Goal: Information Seeking & Learning: Learn about a topic

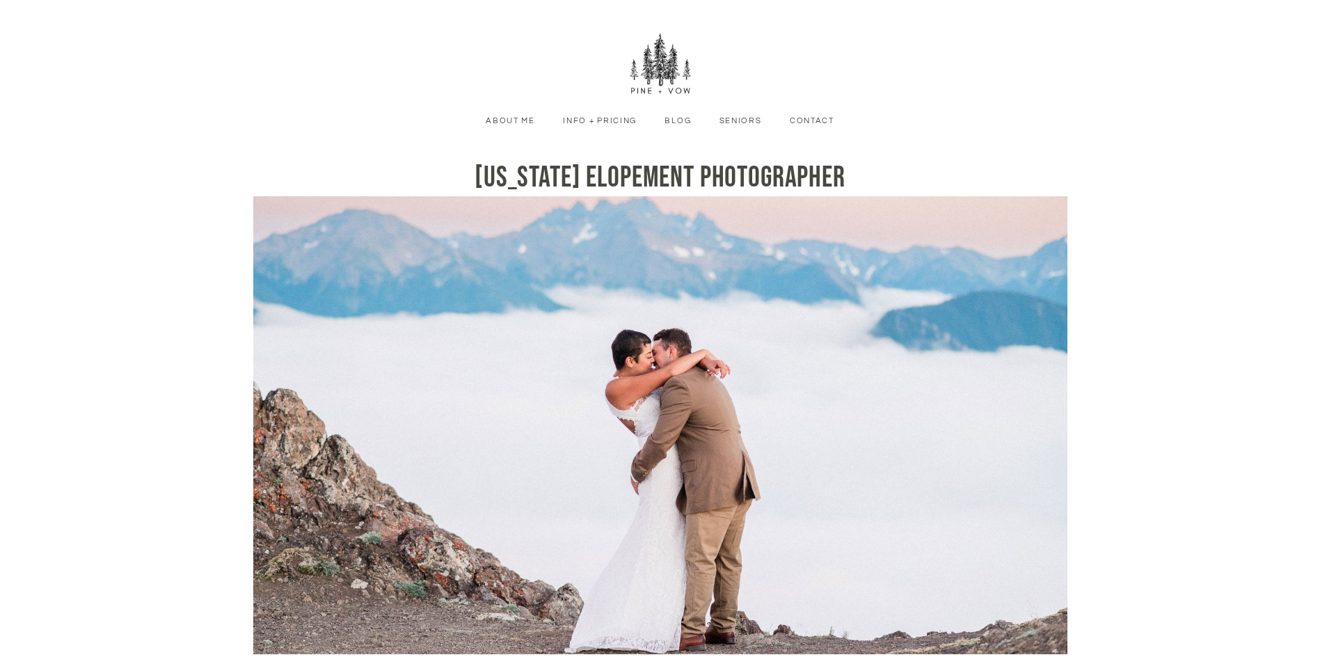
click at [597, 125] on link "Info + Pricing" at bounding box center [600, 121] width 95 height 13
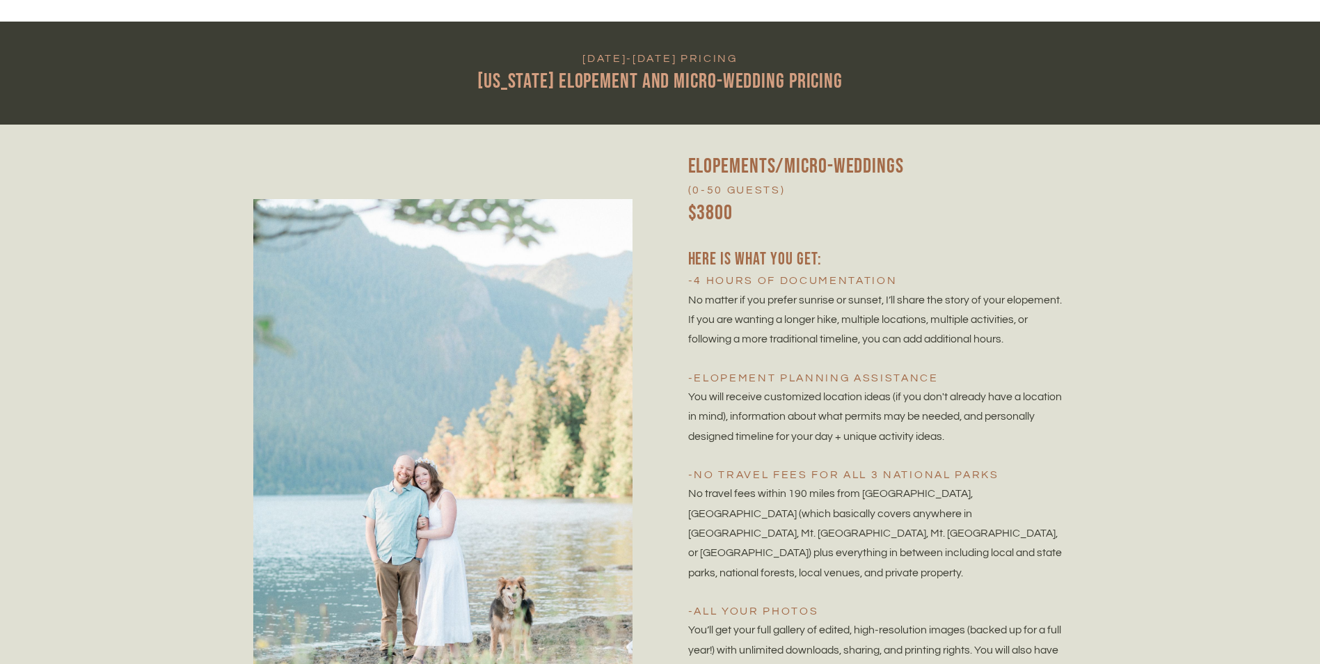
scroll to position [2923, 0]
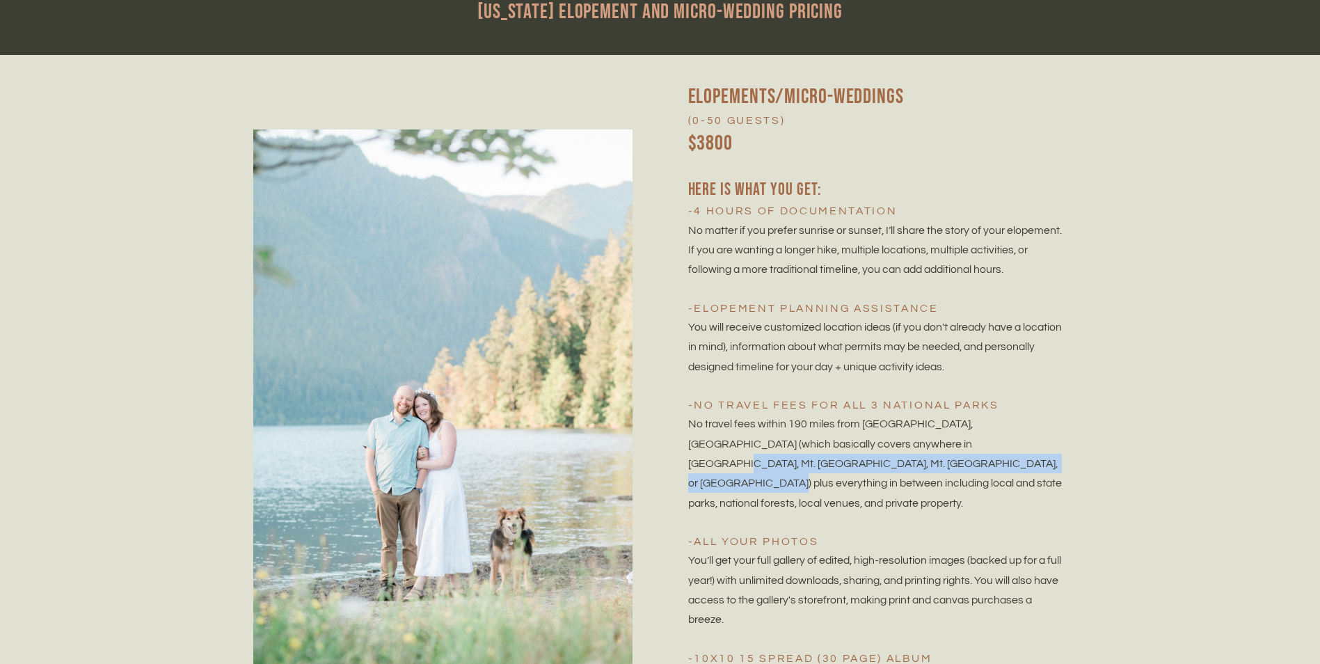
drag, startPoint x: 912, startPoint y: 454, endPoint x: 916, endPoint y: 470, distance: 17.2
click at [916, 470] on p "No travel fees within 190 miles from [GEOGRAPHIC_DATA], [GEOGRAPHIC_DATA] (whic…" at bounding box center [877, 463] width 379 height 99
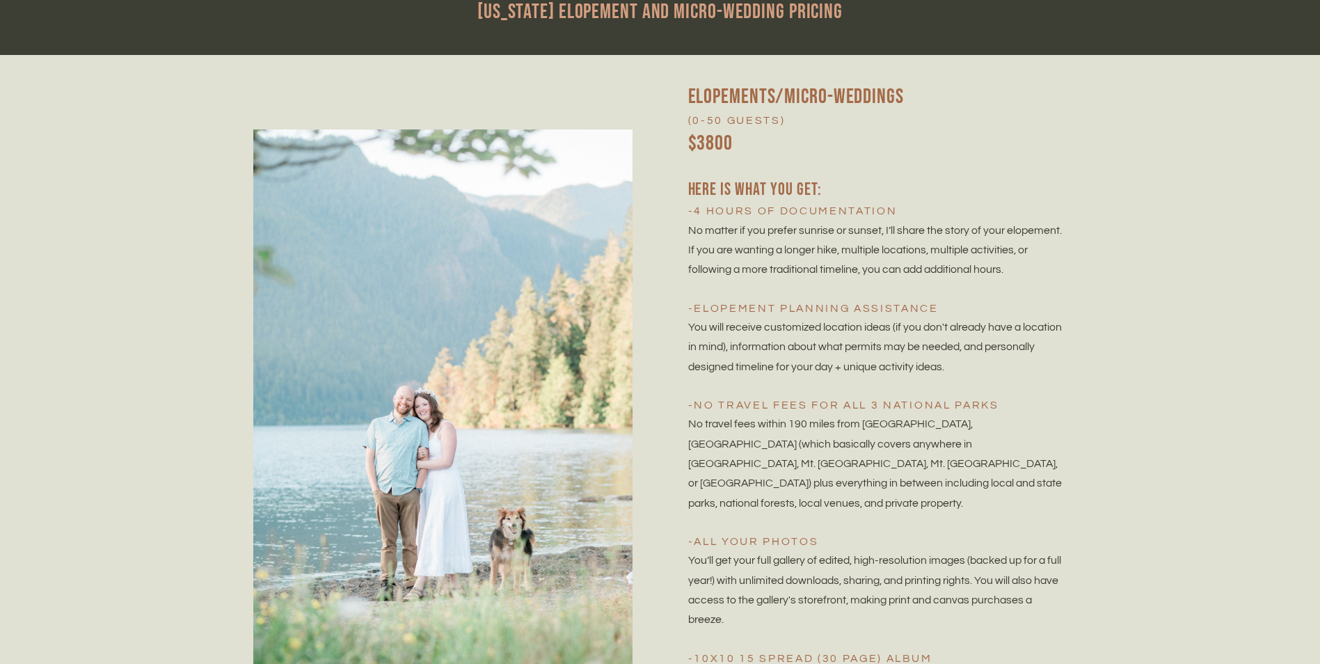
drag, startPoint x: 916, startPoint y: 470, endPoint x: 914, endPoint y: 485, distance: 14.8
click at [914, 485] on span "No travel fees within 190 miles from [GEOGRAPHIC_DATA], [GEOGRAPHIC_DATA] (whic…" at bounding box center [876, 463] width 376 height 90
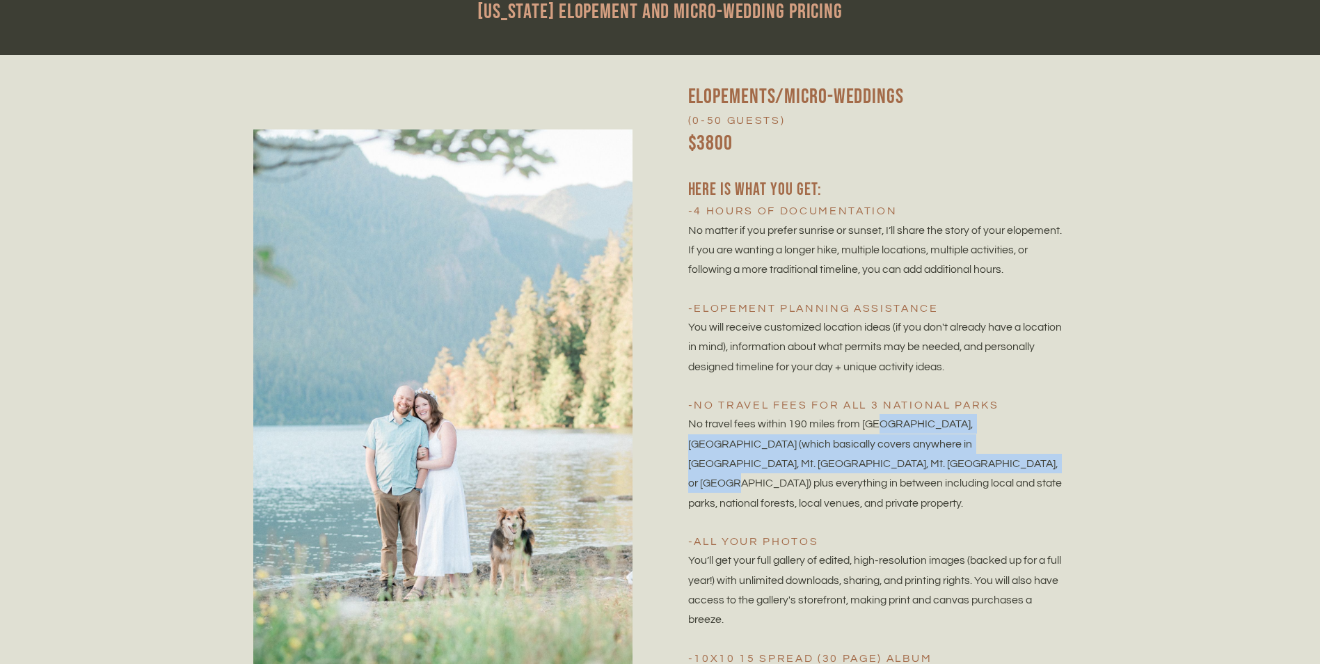
drag, startPoint x: 878, startPoint y: 427, endPoint x: 860, endPoint y: 464, distance: 41.4
click at [860, 464] on span "No travel fees within 190 miles from Bremerton, WA (which basically covers anyw…" at bounding box center [876, 463] width 376 height 90
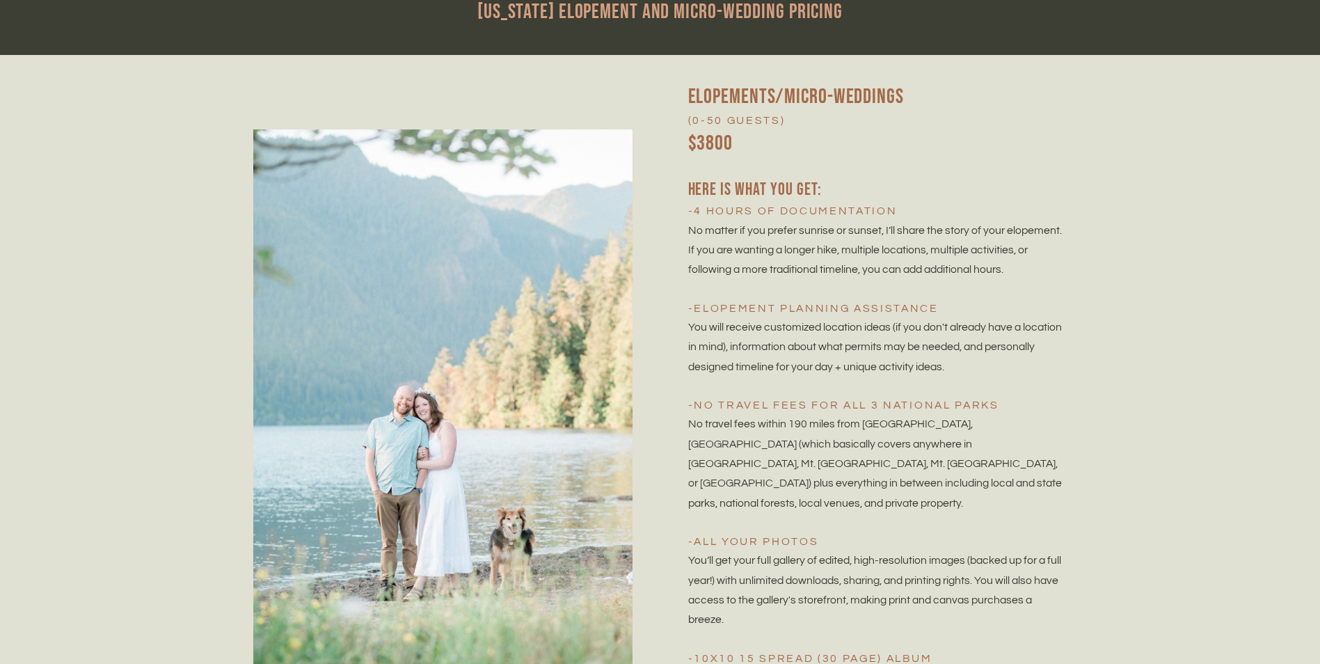
drag, startPoint x: 860, startPoint y: 464, endPoint x: 860, endPoint y: 475, distance: 11.1
click at [860, 475] on p "No travel fees within 190 miles from Bremerton, WA (which basically covers anyw…" at bounding box center [877, 463] width 379 height 99
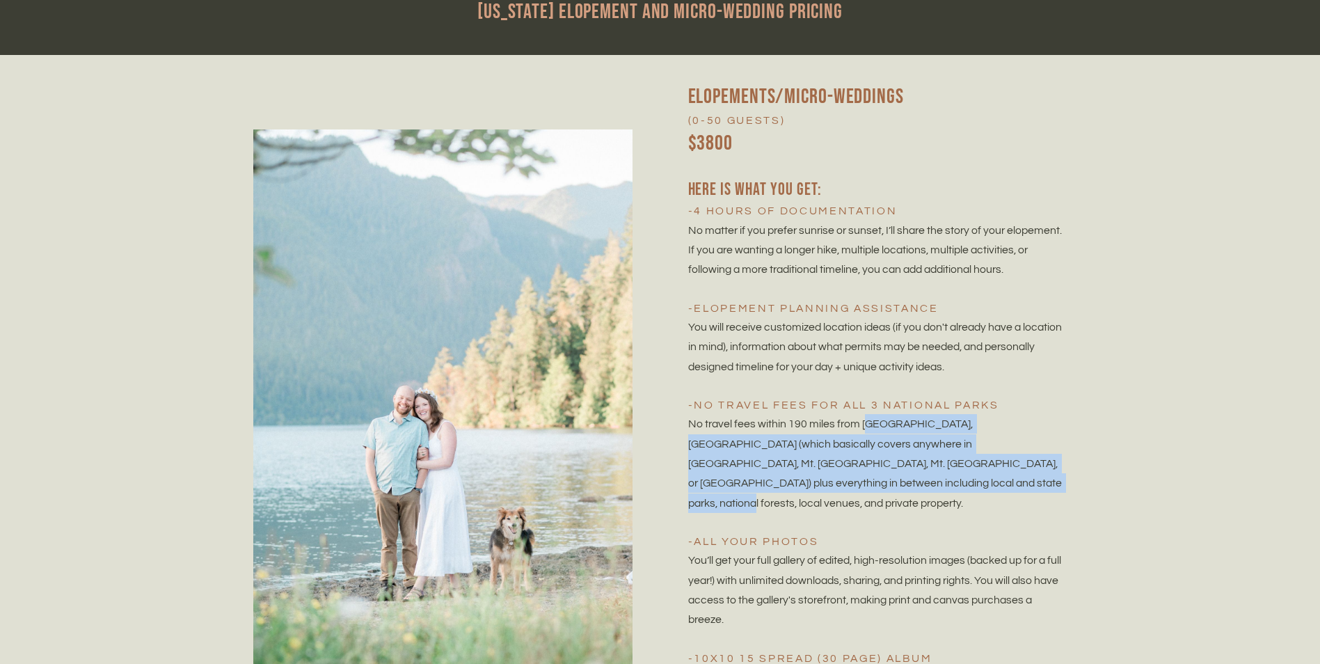
drag, startPoint x: 883, startPoint y: 454, endPoint x: 888, endPoint y: 483, distance: 28.9
click at [888, 483] on p "No travel fees within 190 miles from Bremerton, WA (which basically covers anyw…" at bounding box center [877, 463] width 379 height 99
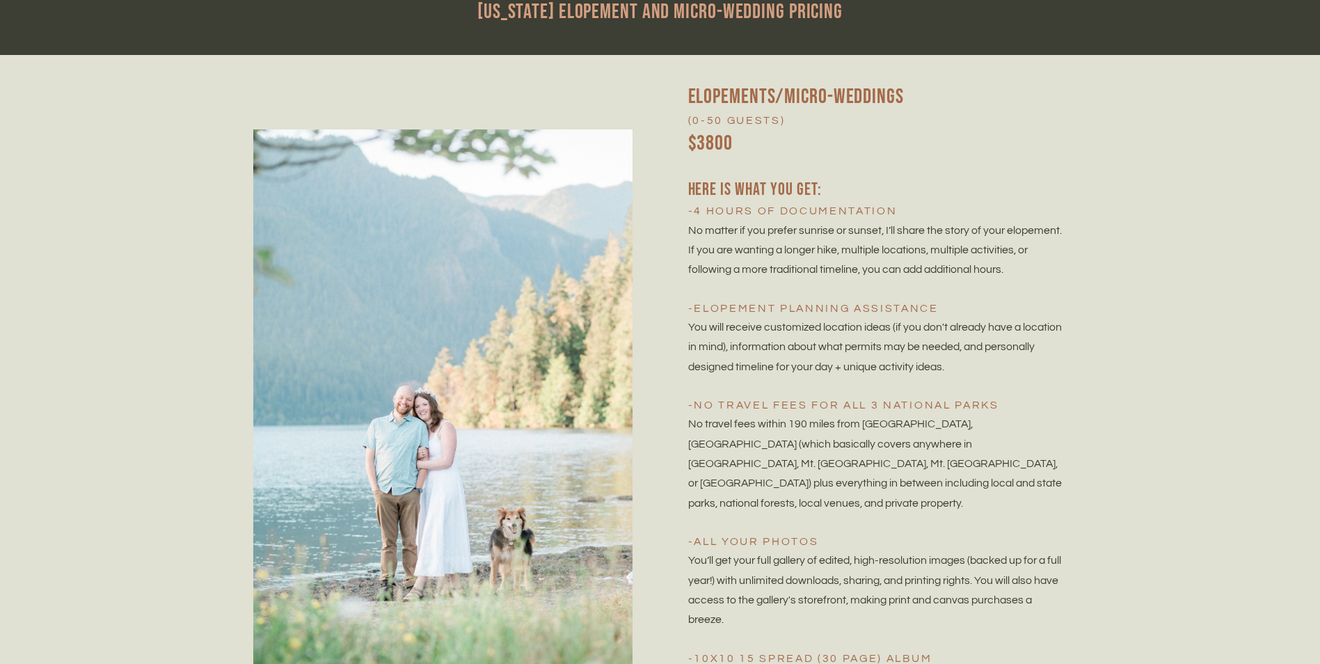
drag, startPoint x: 888, startPoint y: 483, endPoint x: 876, endPoint y: 502, distance: 22.6
click at [876, 502] on p "No travel fees within 190 miles from Bremerton, WA (which basically covers anyw…" at bounding box center [877, 463] width 379 height 99
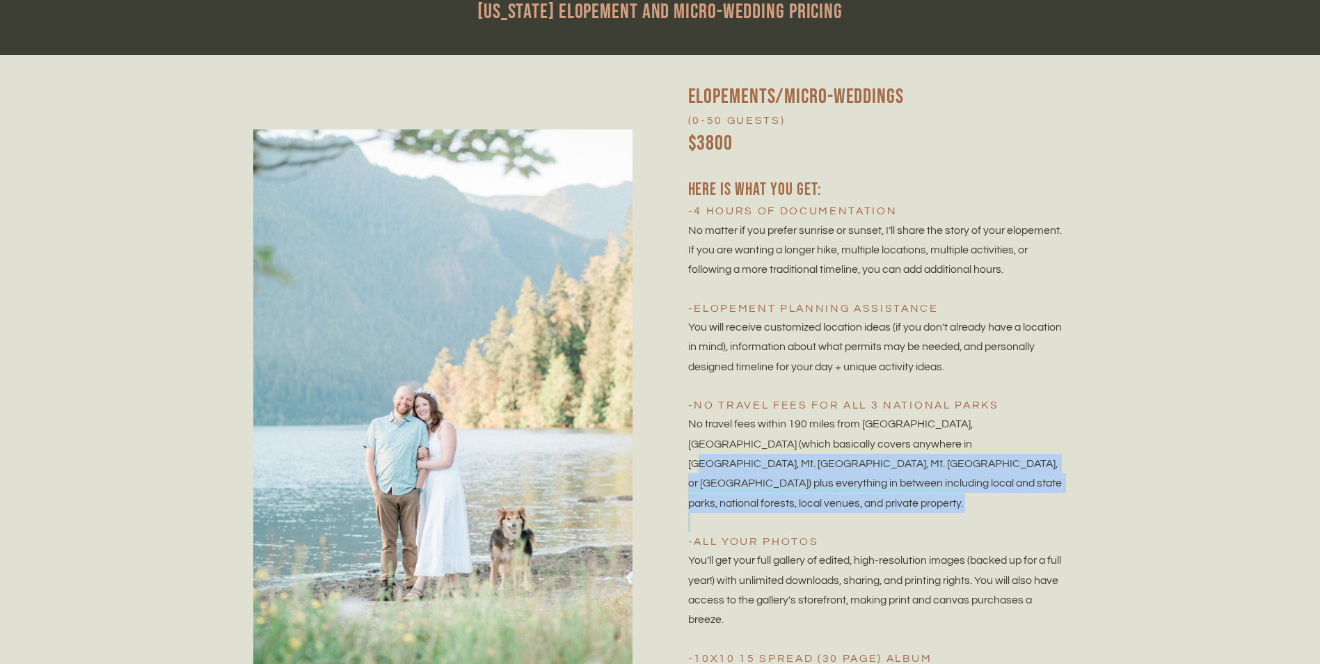
drag, startPoint x: 876, startPoint y: 503, endPoint x: 876, endPoint y: 454, distance: 48.7
click at [876, 454] on p "No travel fees within 190 miles from Bremerton, WA (which basically covers anyw…" at bounding box center [877, 463] width 379 height 99
drag, startPoint x: 876, startPoint y: 454, endPoint x: 858, endPoint y: 486, distance: 35.8
click at [859, 486] on span "No travel fees within 190 miles from Bremerton, WA (which basically covers anyw…" at bounding box center [876, 463] width 376 height 90
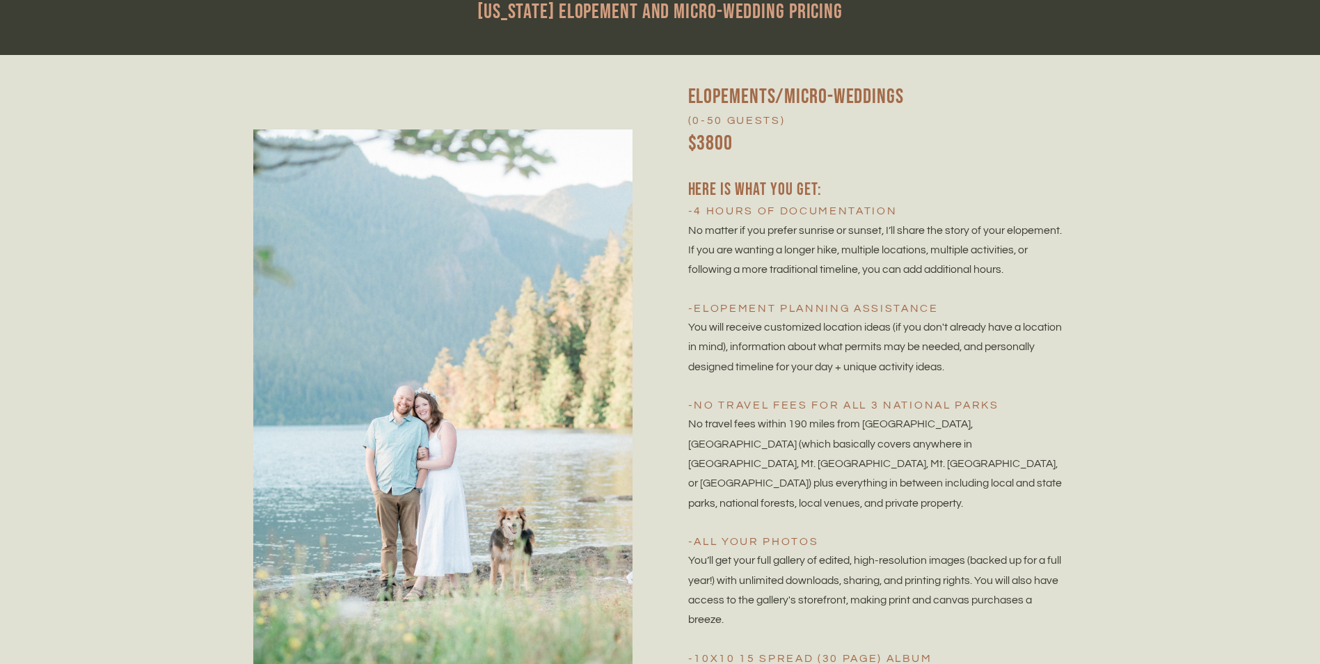
click at [844, 461] on span "No travel fees within 190 miles from Bremerton, WA (which basically covers anyw…" at bounding box center [876, 463] width 376 height 90
drag, startPoint x: 848, startPoint y: 442, endPoint x: 855, endPoint y: 512, distance: 70.7
click at [855, 512] on p "No travel fees within 190 miles from Bremerton, WA (which basically covers anyw…" at bounding box center [877, 463] width 379 height 99
drag, startPoint x: 855, startPoint y: 512, endPoint x: 887, endPoint y: 548, distance: 47.3
click at [887, 548] on h4 "-All your photos" at bounding box center [877, 541] width 379 height 18
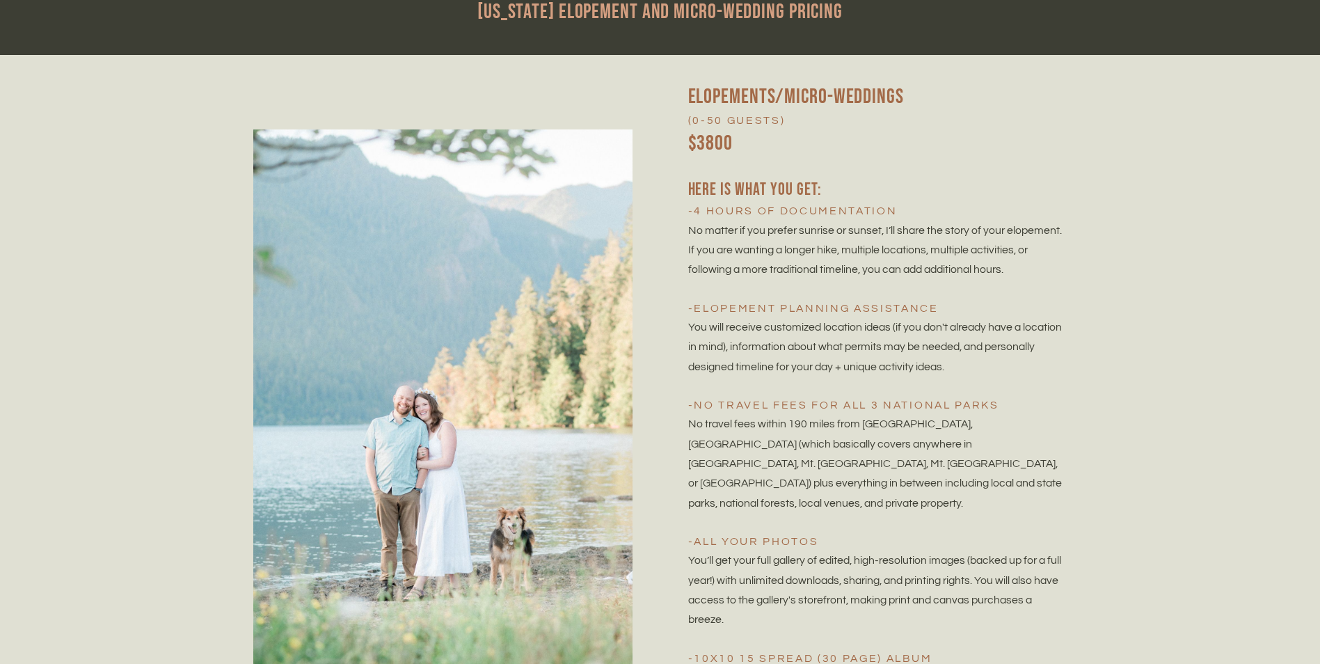
scroll to position [2993, 0]
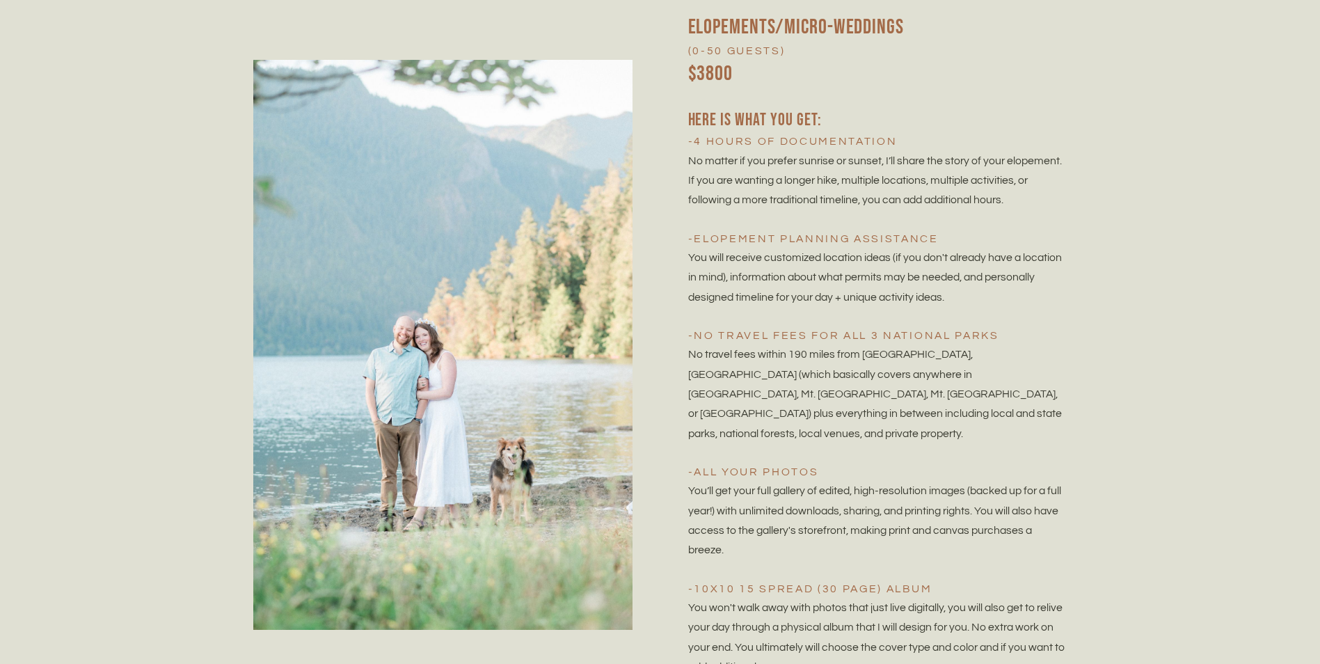
click at [886, 504] on p "You’ll get your full gallery of edited, high-resolution images (backed up for a…" at bounding box center [877, 520] width 379 height 79
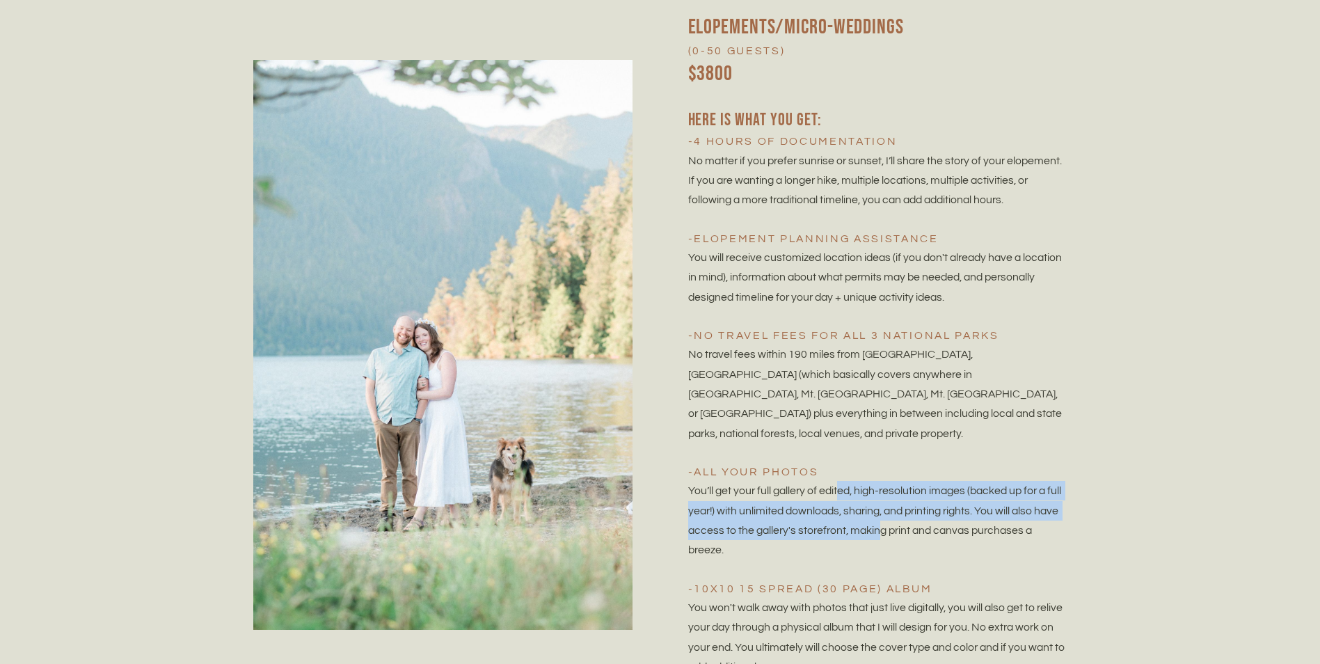
drag, startPoint x: 839, startPoint y: 489, endPoint x: 878, endPoint y: 527, distance: 54.6
click at [878, 527] on span "You’ll get your full gallery of edited, high-resolution images (backed up for a…" at bounding box center [875, 520] width 375 height 70
click at [878, 528] on span "You’ll get your full gallery of edited, high-resolution images (backed up for a…" at bounding box center [875, 520] width 375 height 70
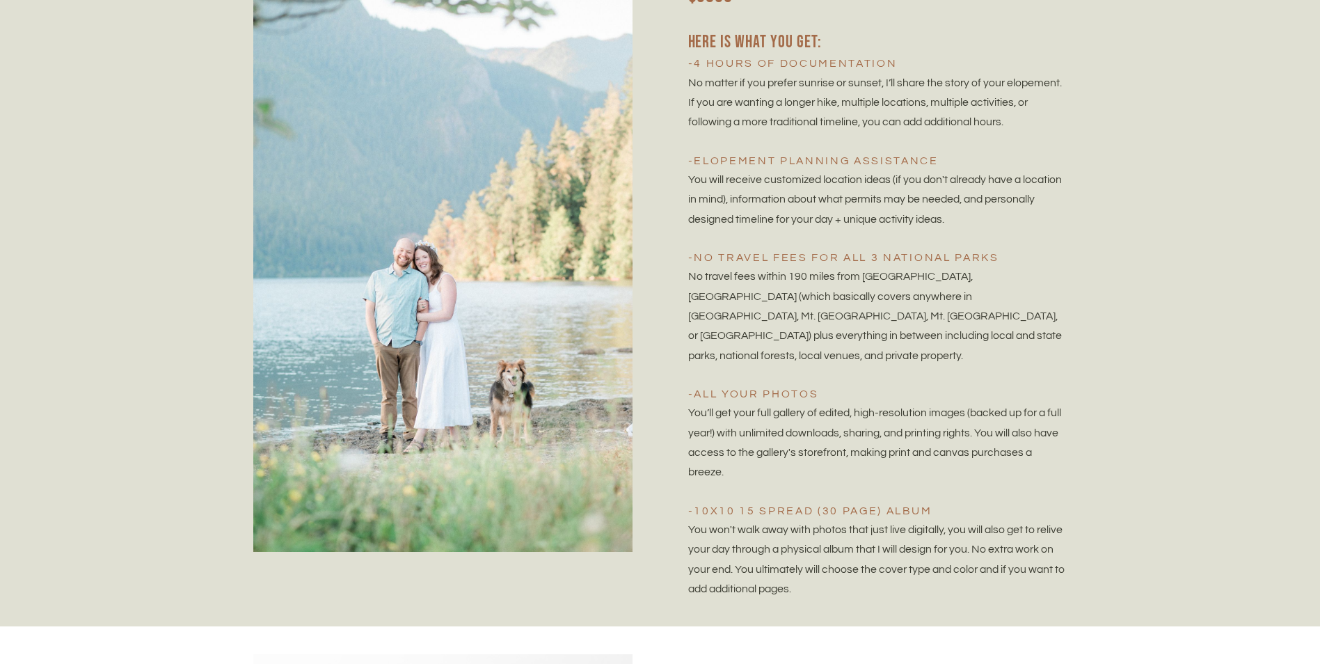
scroll to position [3132, 0]
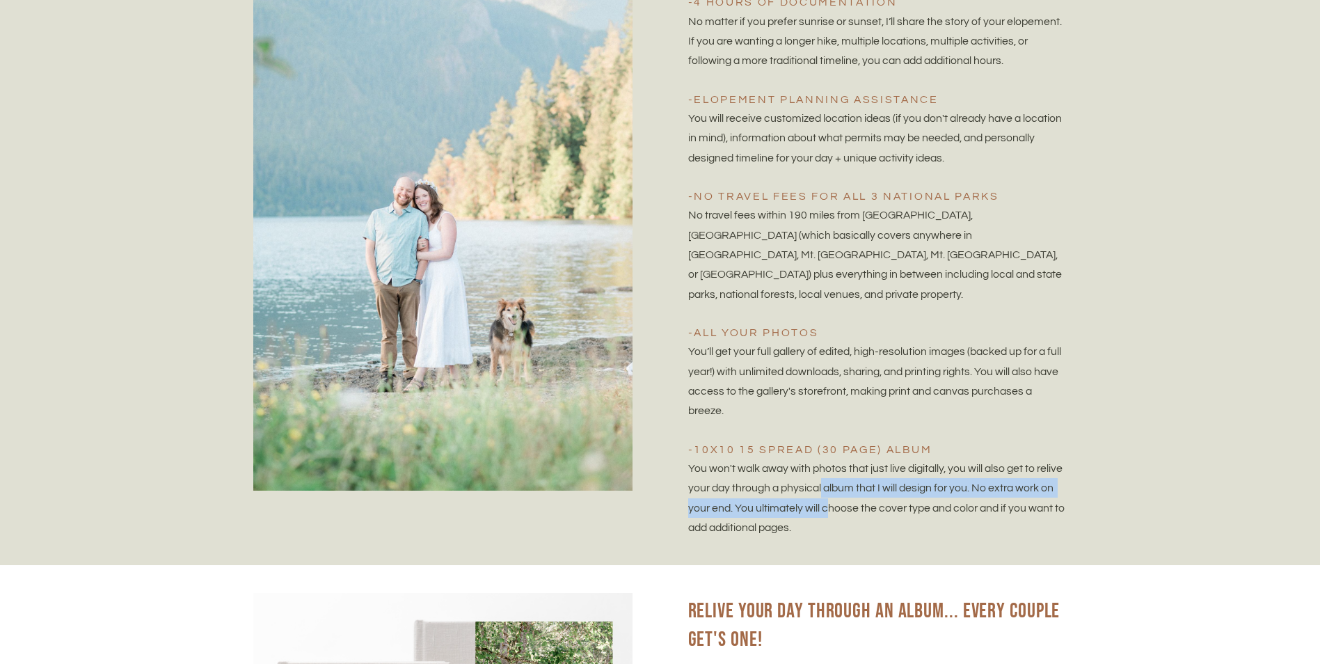
drag, startPoint x: 850, startPoint y: 482, endPoint x: 869, endPoint y: 512, distance: 35.3
click at [869, 512] on p "You won't walk away with photos that just live digitally, you will also get to …" at bounding box center [877, 498] width 379 height 79
drag, startPoint x: 869, startPoint y: 512, endPoint x: 869, endPoint y: 530, distance: 18.8
click at [869, 530] on p "You won't walk away with photos that just live digitally, you will also get to …" at bounding box center [877, 498] width 379 height 79
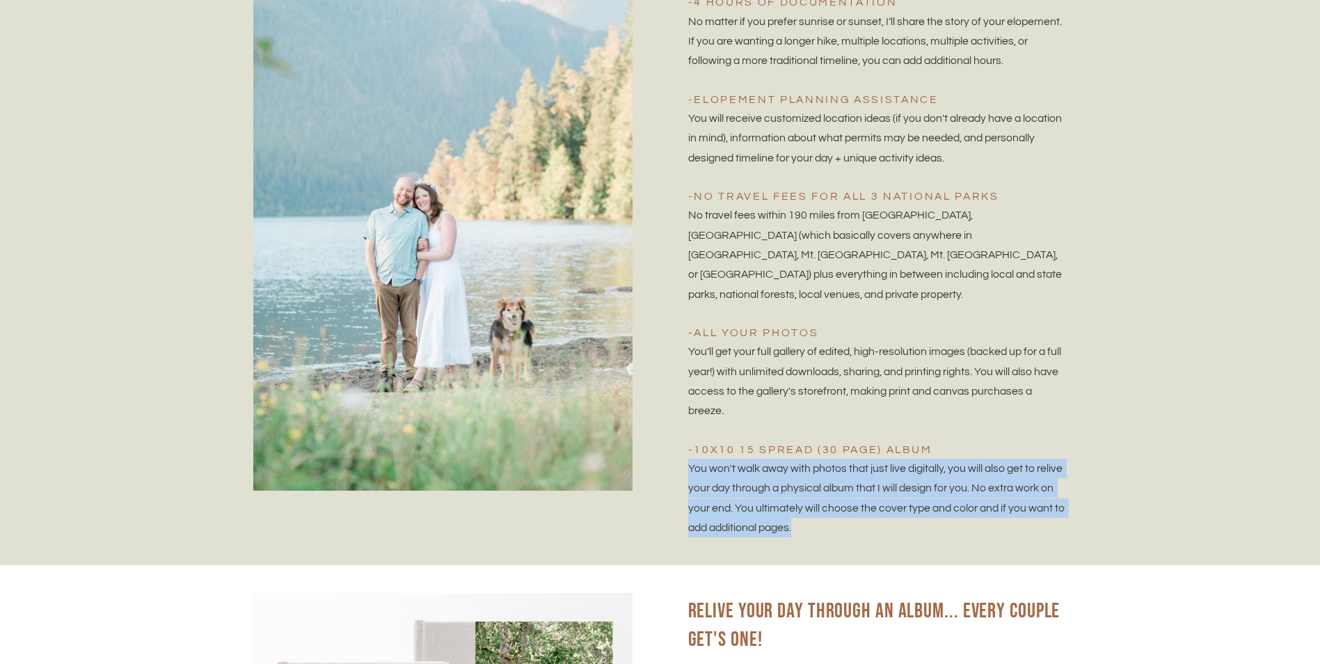
drag, startPoint x: 871, startPoint y: 534, endPoint x: 689, endPoint y: 479, distance: 190.5
click at [689, 479] on p "You won't walk away with photos that just live digitally, you will also get to …" at bounding box center [877, 498] width 379 height 79
click at [892, 519] on p "You won't walk away with photos that just live digitally, you will also get to …" at bounding box center [877, 498] width 379 height 79
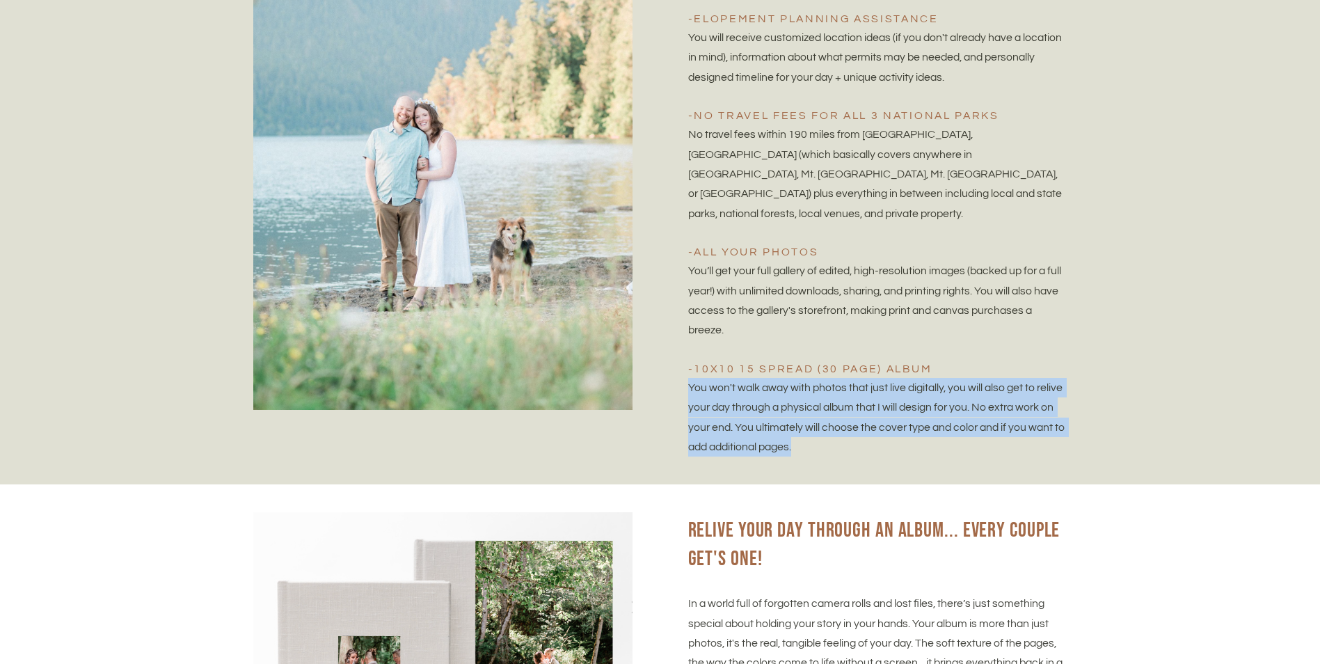
scroll to position [3341, 0]
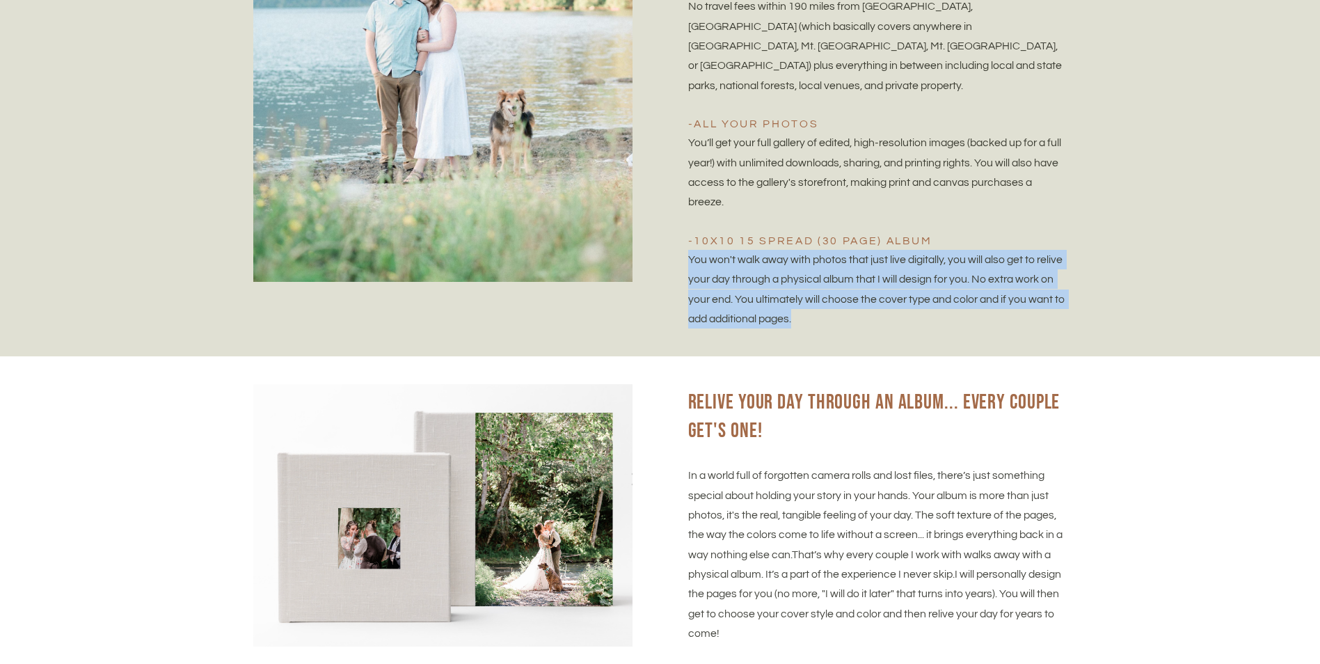
click at [983, 284] on span "You won't walk away with photos that just live digitally, you will also get to …" at bounding box center [877, 289] width 379 height 70
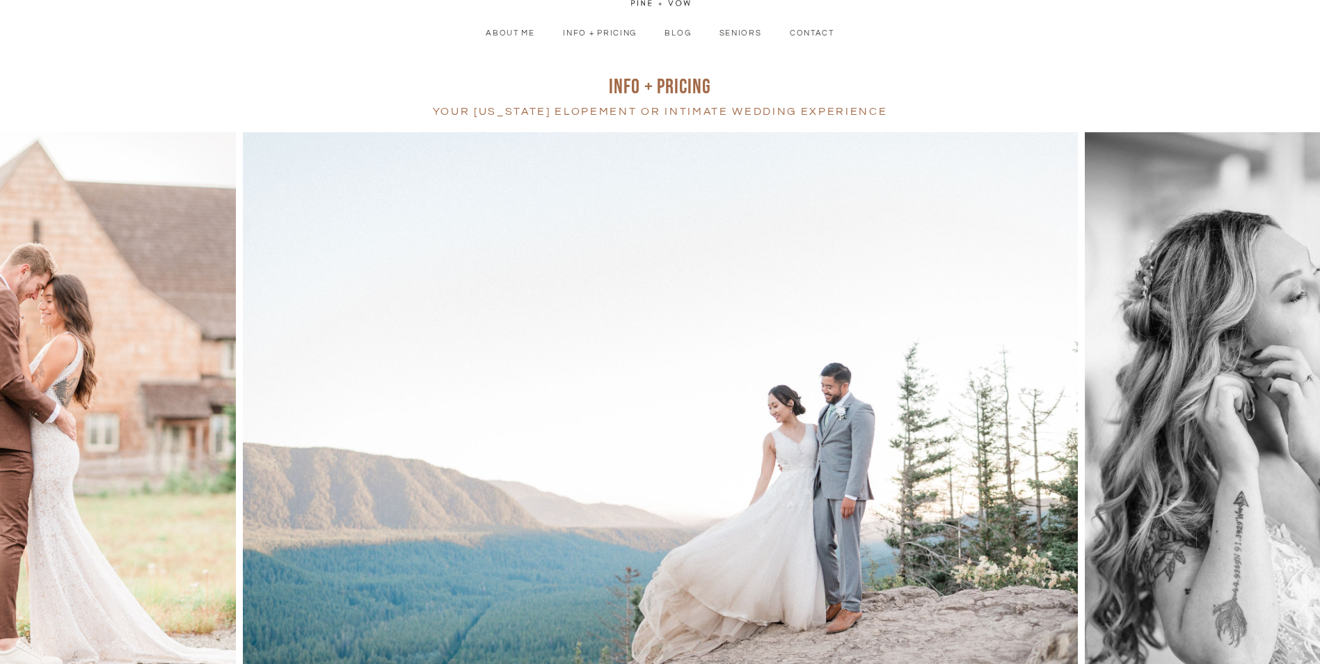
scroll to position [0, 0]
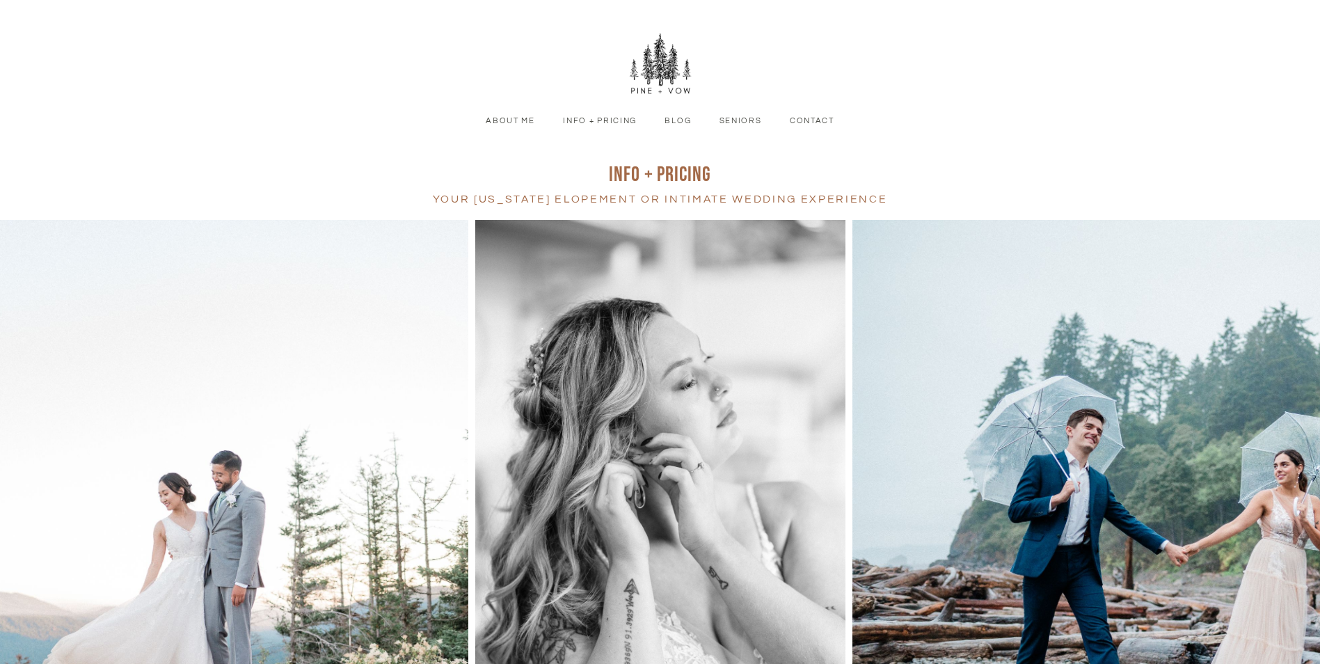
click at [596, 127] on link "Info + Pricing" at bounding box center [600, 121] width 95 height 13
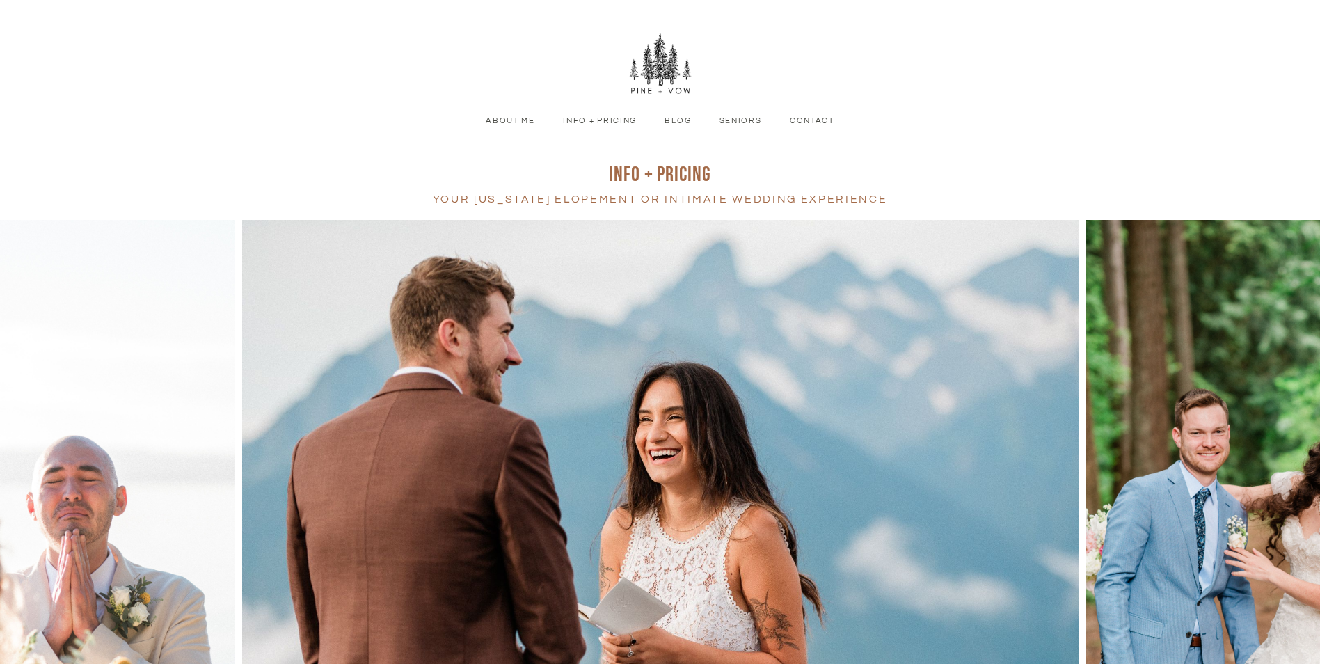
click at [609, 125] on link "Info + Pricing" at bounding box center [600, 121] width 95 height 13
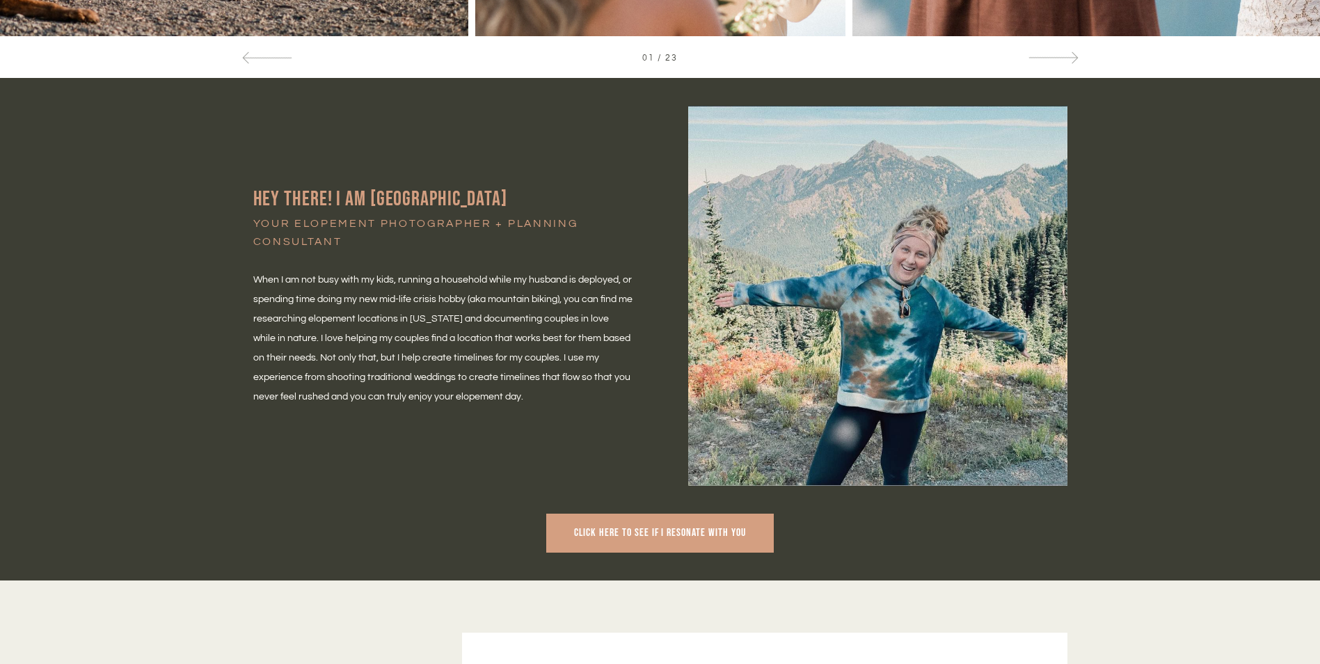
scroll to position [766, 0]
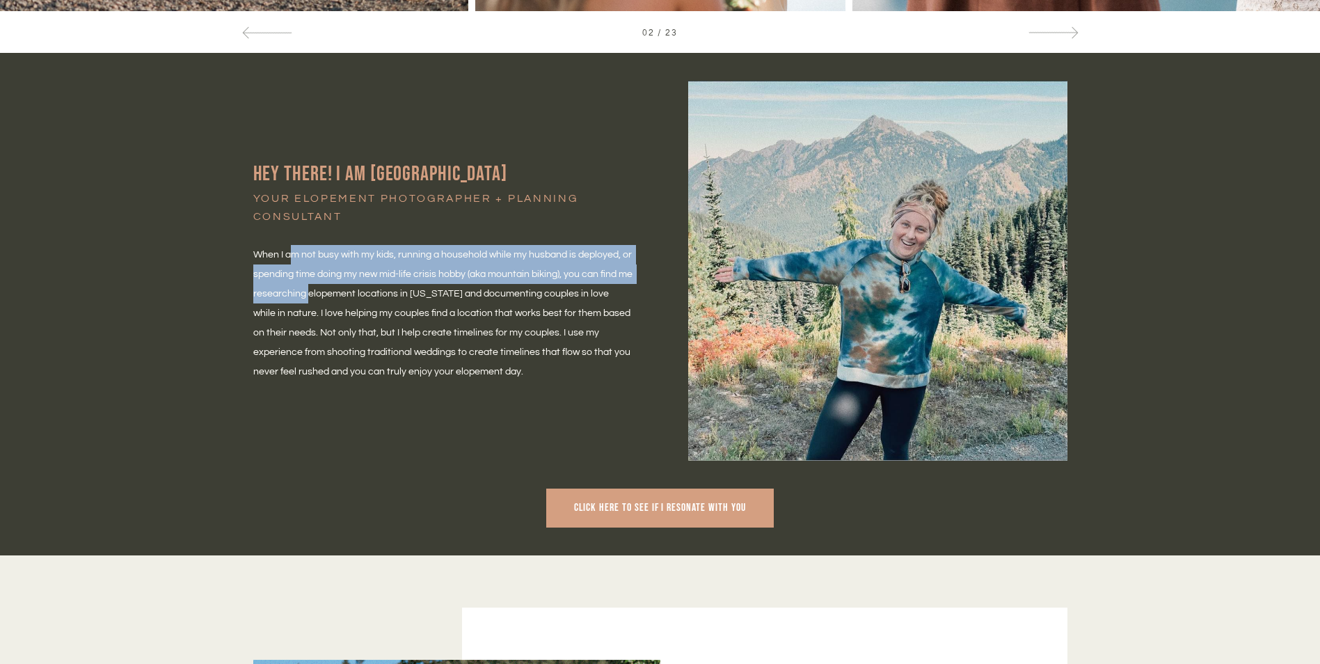
drag, startPoint x: 296, startPoint y: 250, endPoint x: 310, endPoint y: 287, distance: 39.4
click at [310, 287] on p "When I am not busy with my kids, running a household while my husband is deploy…" at bounding box center [442, 313] width 379 height 136
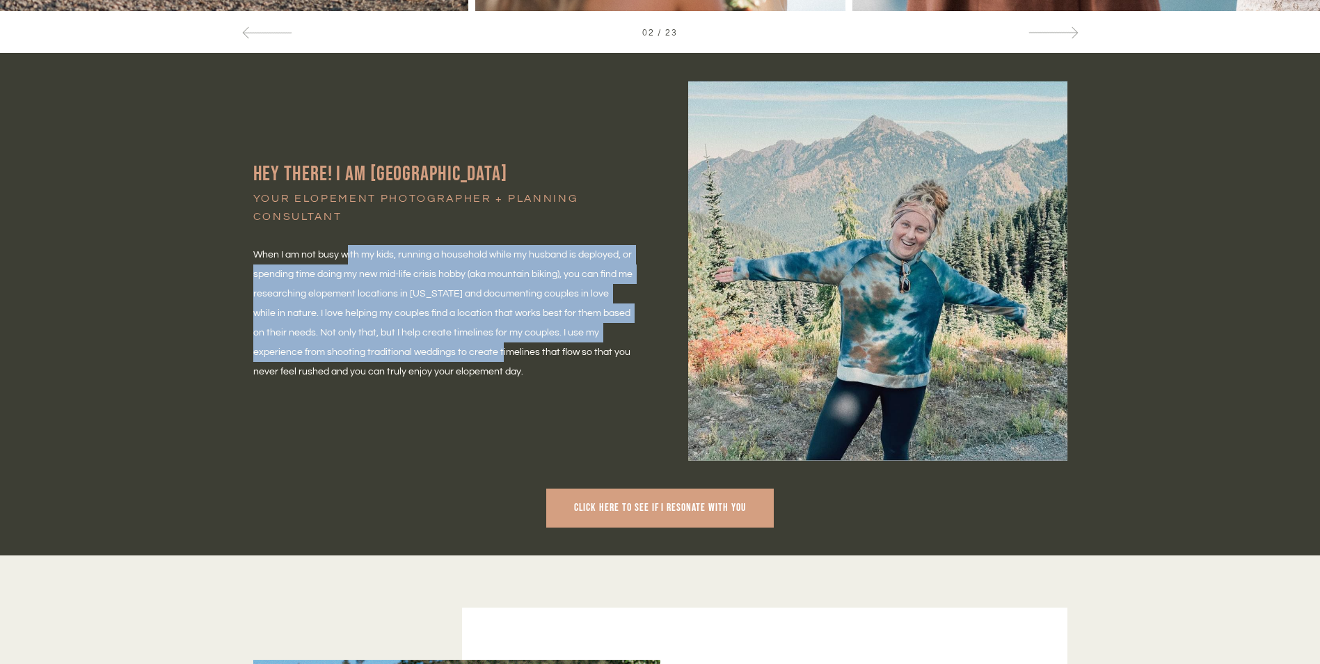
drag, startPoint x: 428, startPoint y: 306, endPoint x: 450, endPoint y: 361, distance: 59.1
click at [450, 361] on p "When I am not busy with my kids, running a household while my husband is deploy…" at bounding box center [442, 313] width 379 height 136
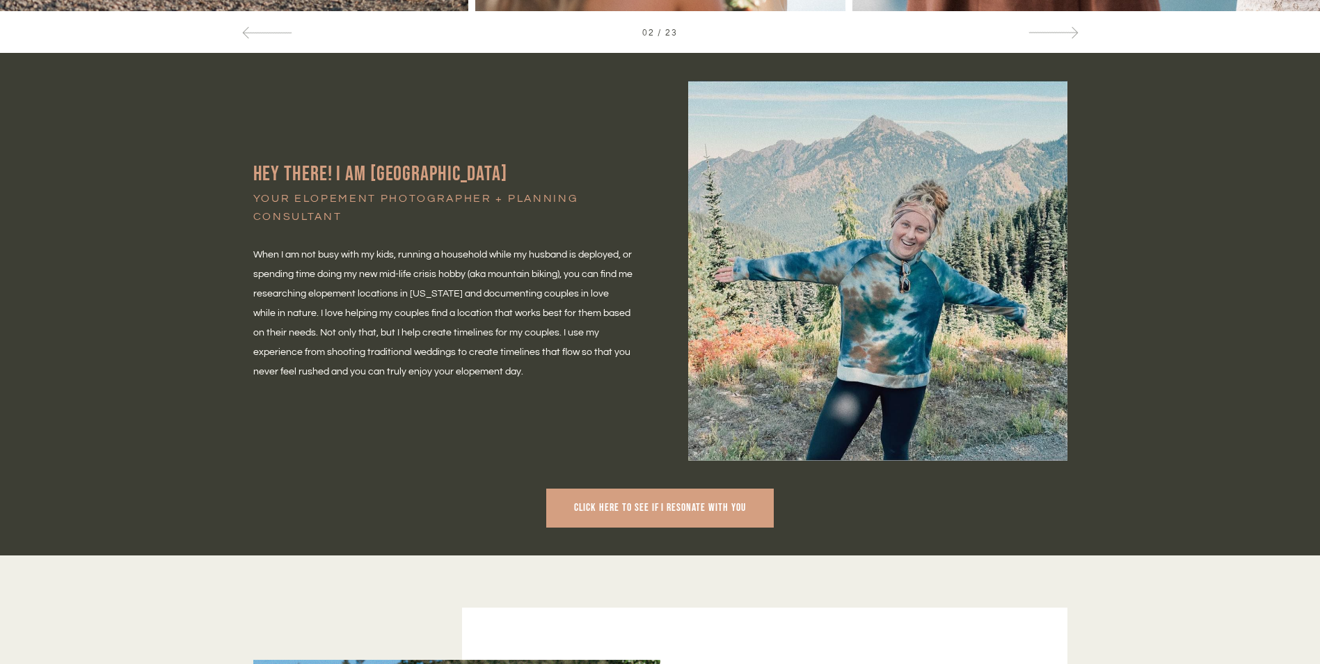
click at [450, 365] on p "When I am not busy with my kids, running a household while my husband is deploy…" at bounding box center [442, 313] width 379 height 136
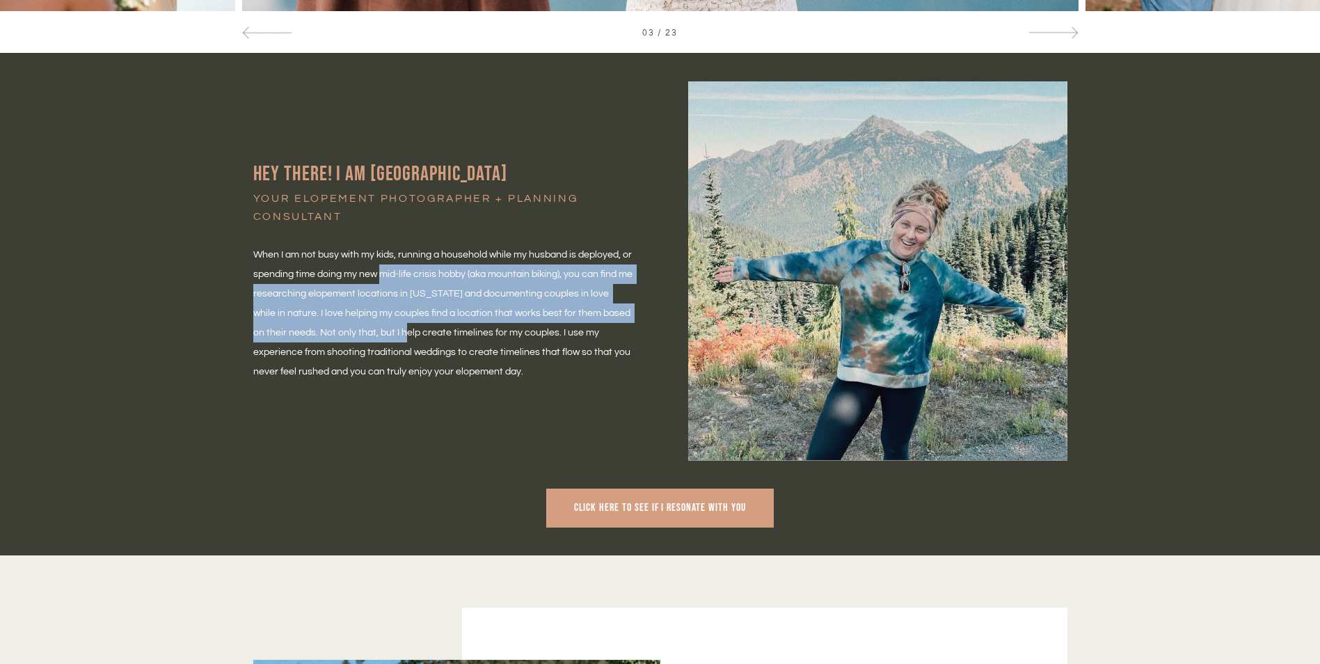
drag, startPoint x: 381, startPoint y: 266, endPoint x: 390, endPoint y: 333, distance: 68.1
click at [390, 333] on p "When I am not busy with my kids, running a household while my husband is deploy…" at bounding box center [442, 313] width 379 height 136
click at [390, 333] on span "When I am not busy with my kids, running a household while my husband is deploy…" at bounding box center [443, 313] width 381 height 127
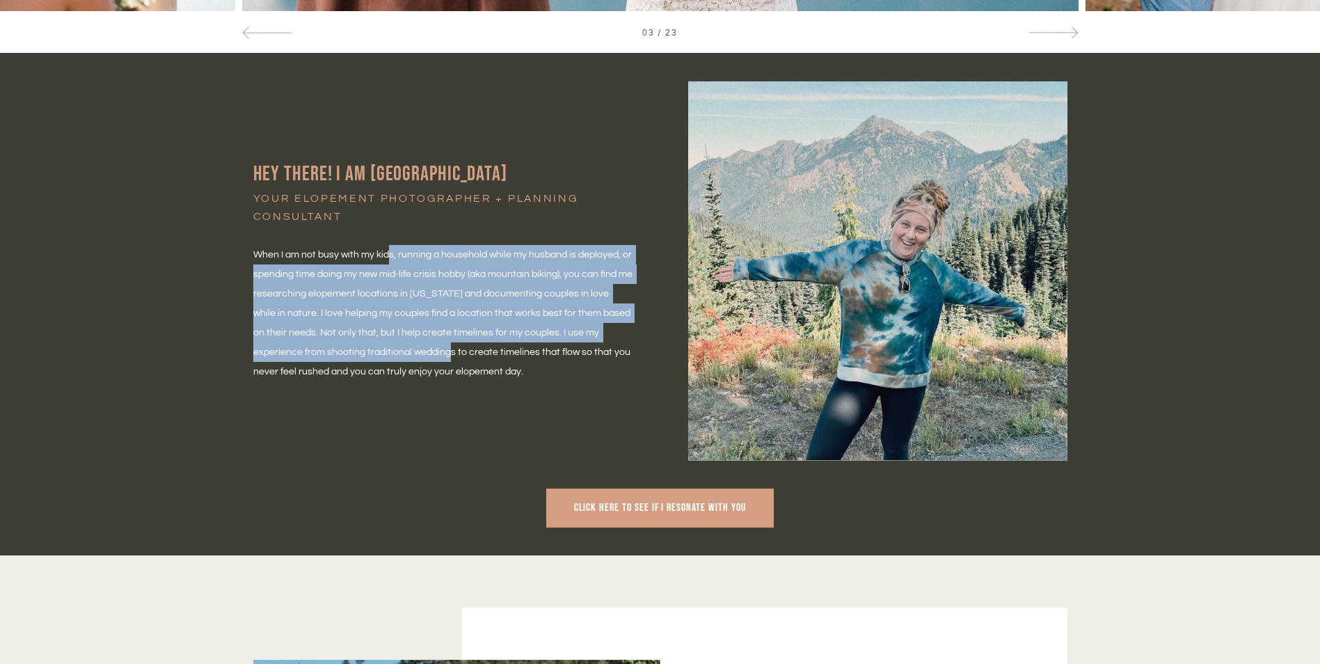
drag, startPoint x: 388, startPoint y: 262, endPoint x: 402, endPoint y: 349, distance: 88.1
click at [402, 349] on p "When I am not busy with my kids, running a household while my husband is deploy…" at bounding box center [442, 313] width 379 height 136
click at [402, 349] on span "When I am not busy with my kids, running a household while my husband is deploy…" at bounding box center [443, 313] width 381 height 127
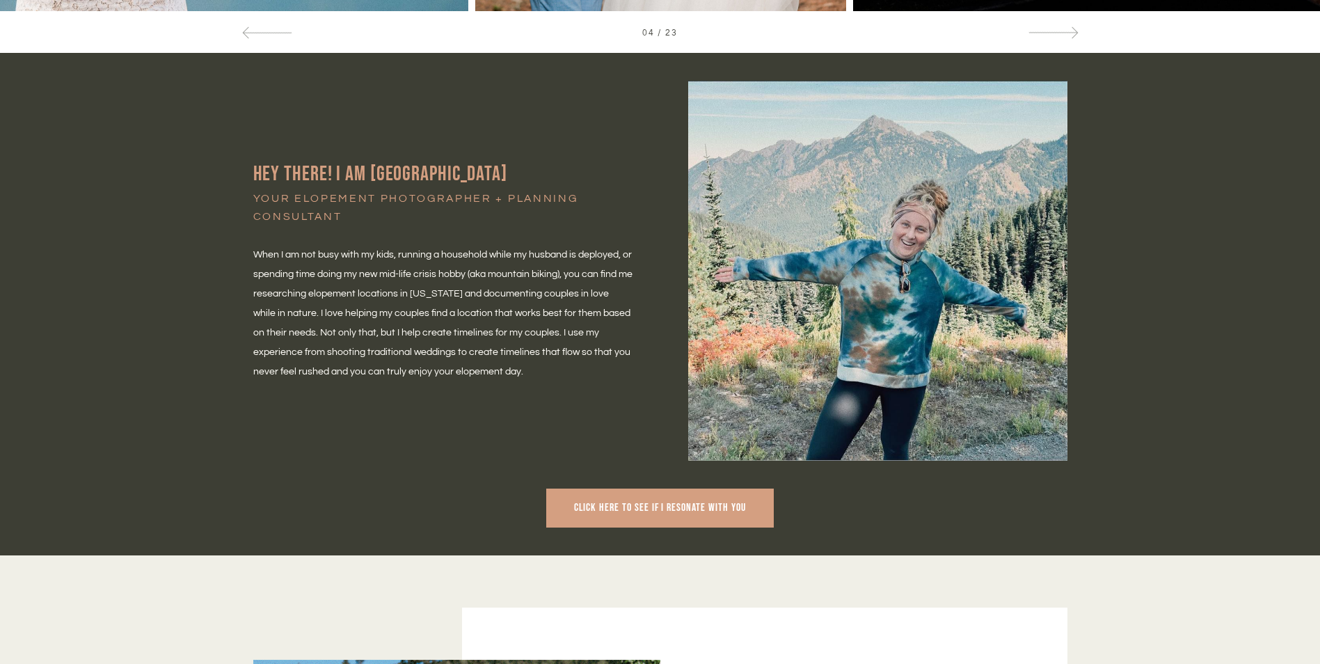
drag, startPoint x: 374, startPoint y: 269, endPoint x: 497, endPoint y: 369, distance: 157.8
click at [497, 369] on p "When I am not busy with my kids, running a household while my husband is deploy…" at bounding box center [442, 313] width 379 height 136
click at [498, 369] on p "When I am not busy with my kids, running a household while my husband is deploy…" at bounding box center [442, 313] width 379 height 136
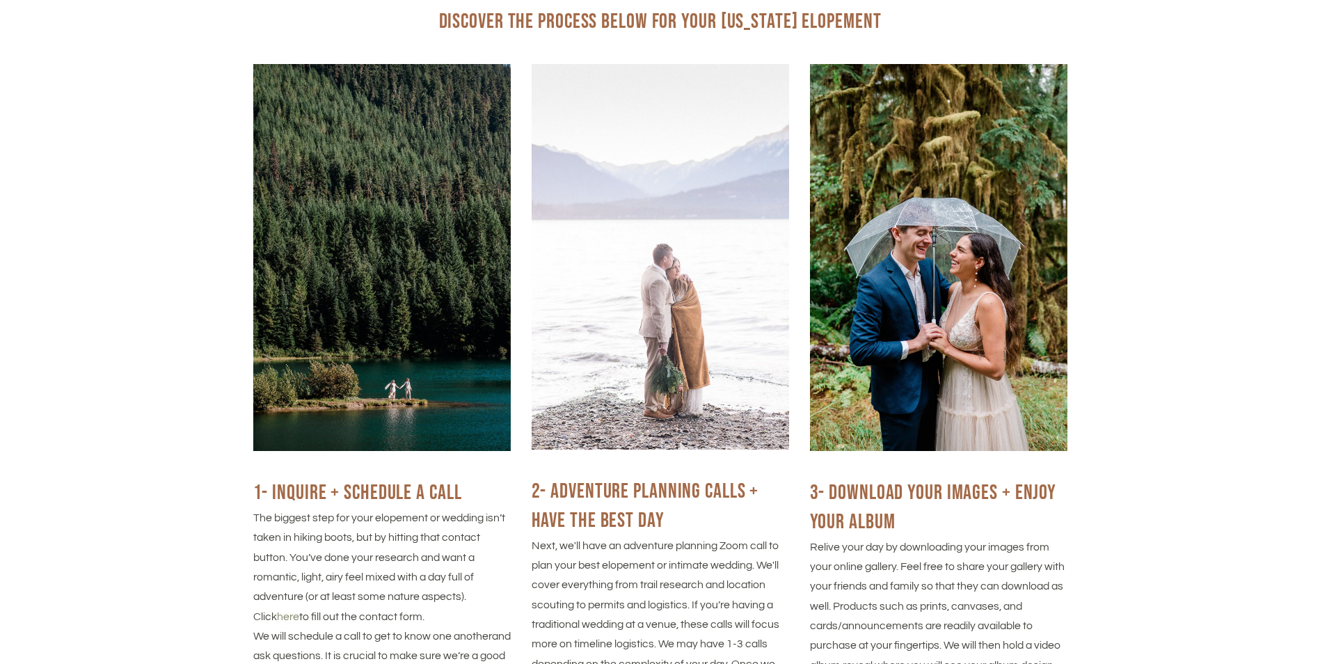
scroll to position [2088, 0]
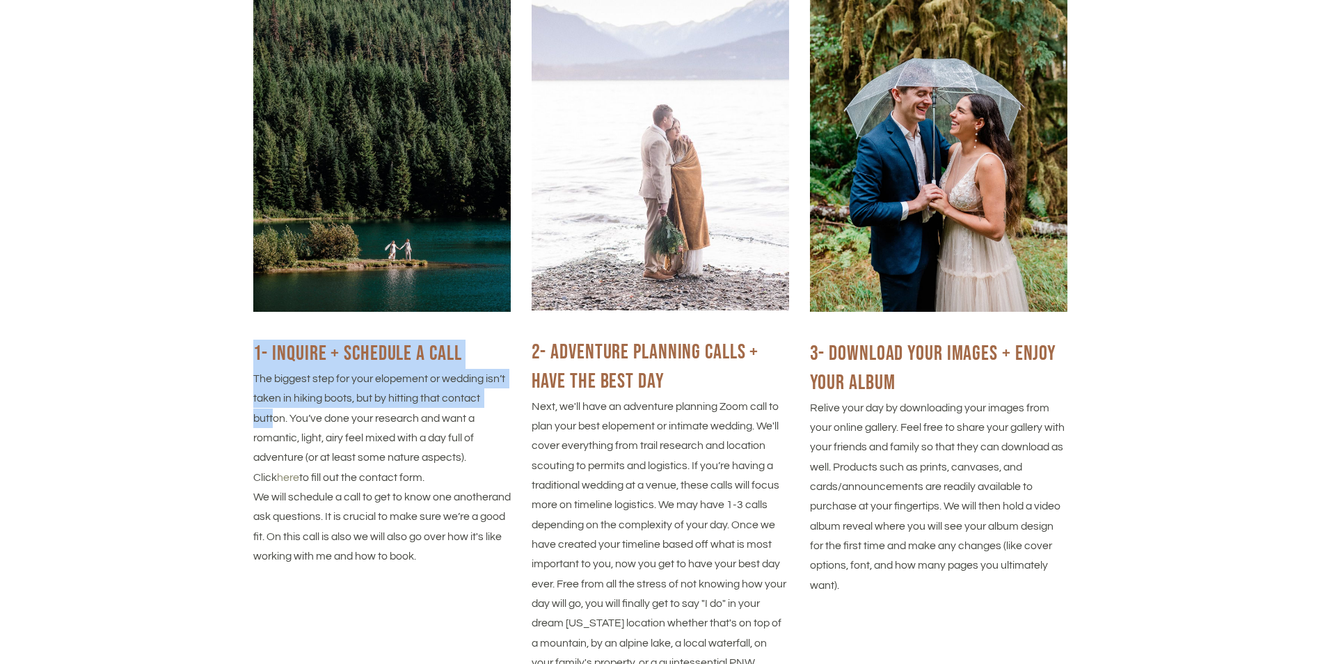
drag, startPoint x: 249, startPoint y: 365, endPoint x: 273, endPoint y: 411, distance: 52.3
click at [273, 411] on div "1- INQUIRE + Schedule a Call The biggest step for your elopement or wedding isn…" at bounding box center [382, 245] width 278 height 641
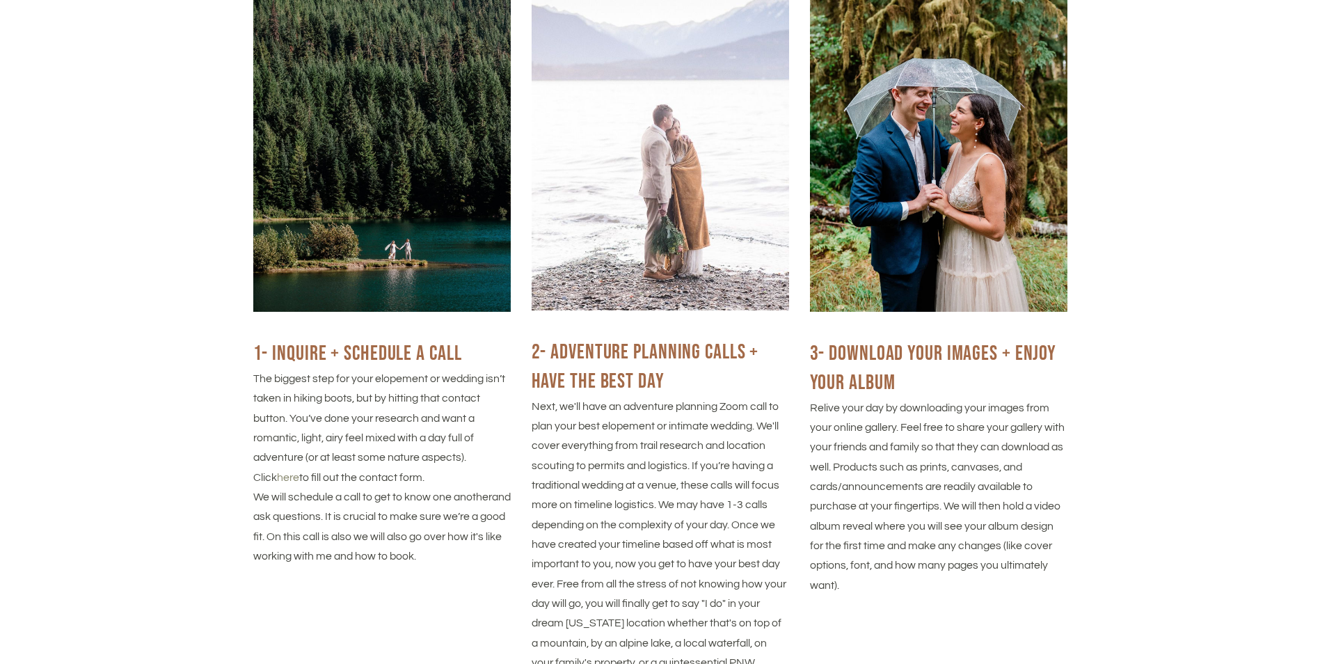
drag, startPoint x: 273, startPoint y: 411, endPoint x: 276, endPoint y: 436, distance: 25.2
click at [276, 436] on p "The biggest step for your elopement or wedding isn’t taken in hiking boots, but…" at bounding box center [382, 428] width 258 height 118
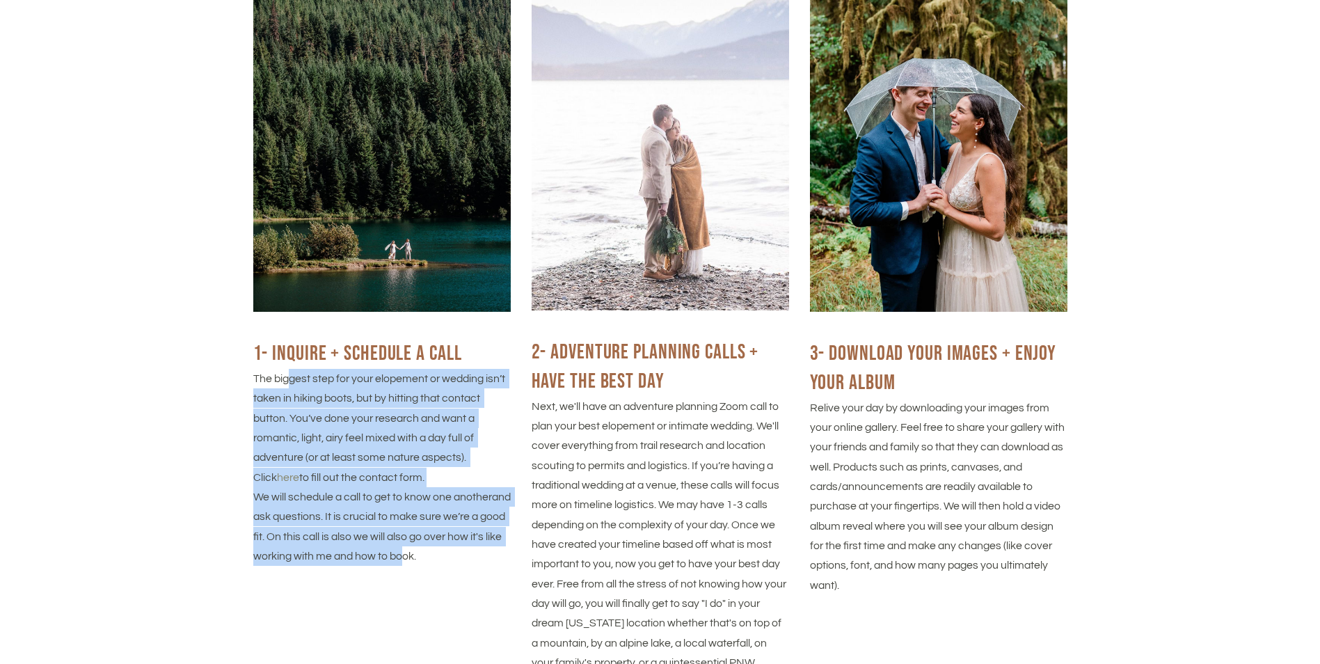
drag, startPoint x: 291, startPoint y: 384, endPoint x: 441, endPoint y: 555, distance: 226.9
click at [441, 555] on div "1- INQUIRE + Schedule a Call The biggest step for your elopement or wedding isn…" at bounding box center [382, 453] width 258 height 226
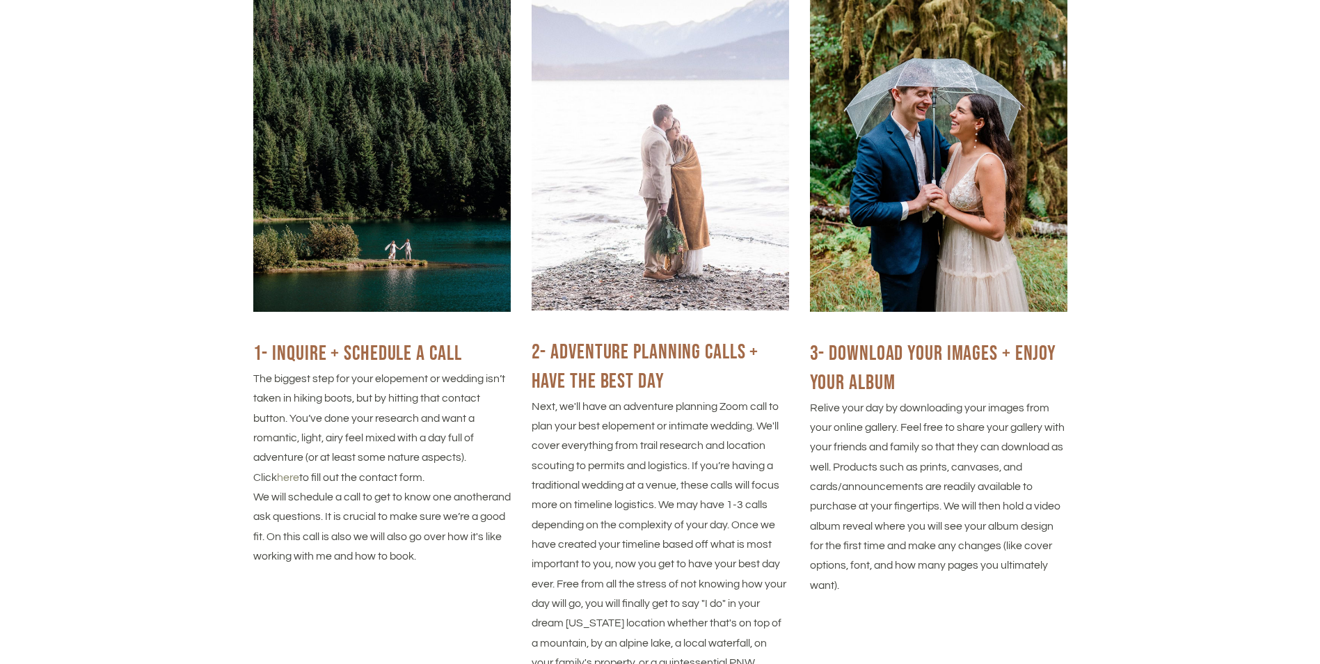
drag, startPoint x: 441, startPoint y: 555, endPoint x: 456, endPoint y: 563, distance: 17.4
click at [456, 563] on p "We will schedule a call to get to know one another and ask questions. It is cru…" at bounding box center [382, 526] width 258 height 79
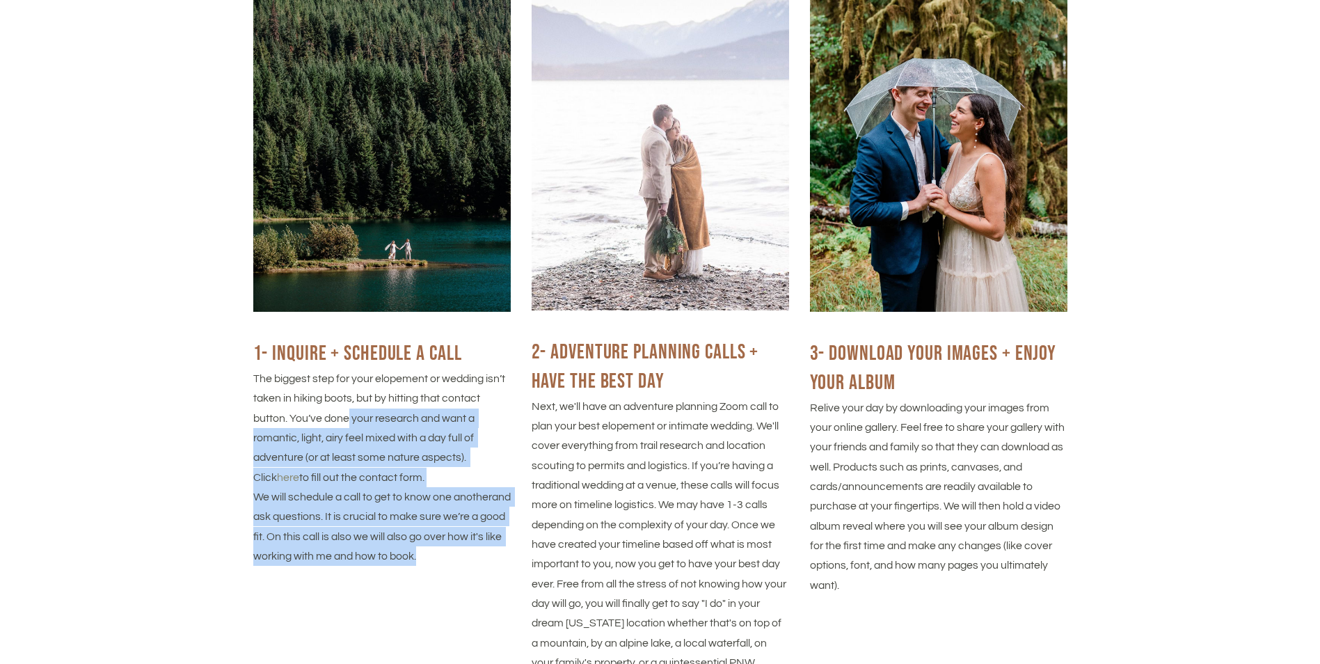
drag, startPoint x: 445, startPoint y: 539, endPoint x: 340, endPoint y: 411, distance: 166.2
click at [340, 411] on div "1- INQUIRE + Schedule a Call The biggest step for your elopement or wedding isn…" at bounding box center [382, 453] width 258 height 226
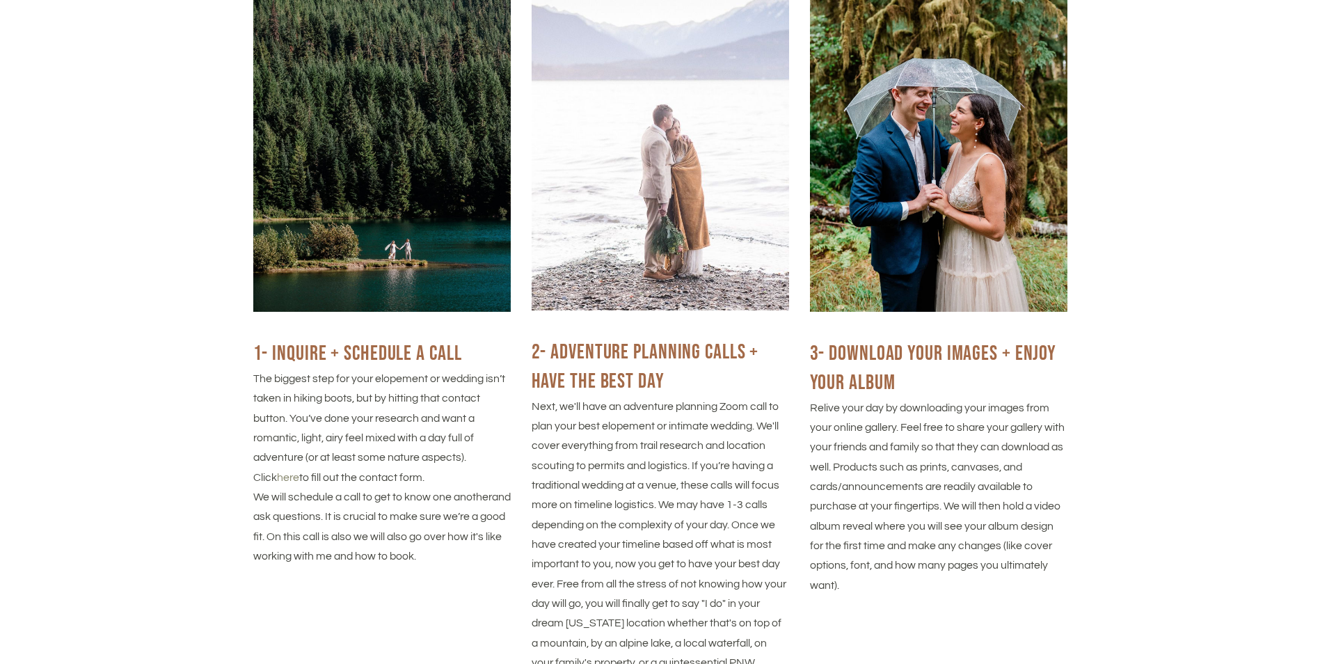
drag, startPoint x: 340, startPoint y: 411, endPoint x: 280, endPoint y: 414, distance: 60.6
click at [280, 414] on p "The biggest step for your elopement or wedding isn’t taken in hiking boots, but…" at bounding box center [382, 428] width 258 height 118
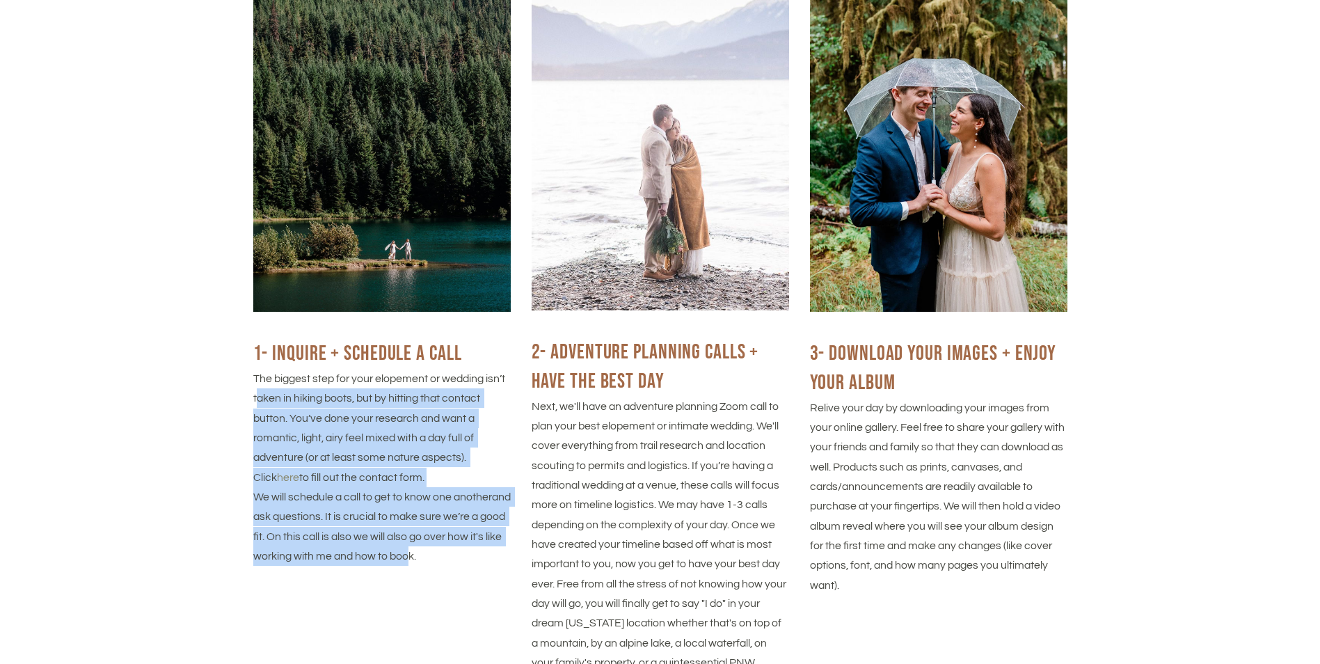
drag, startPoint x: 258, startPoint y: 395, endPoint x: 442, endPoint y: 557, distance: 245.1
click at [442, 557] on div "1- INQUIRE + Schedule a Call The biggest step for your elopement or wedding isn…" at bounding box center [382, 453] width 258 height 226
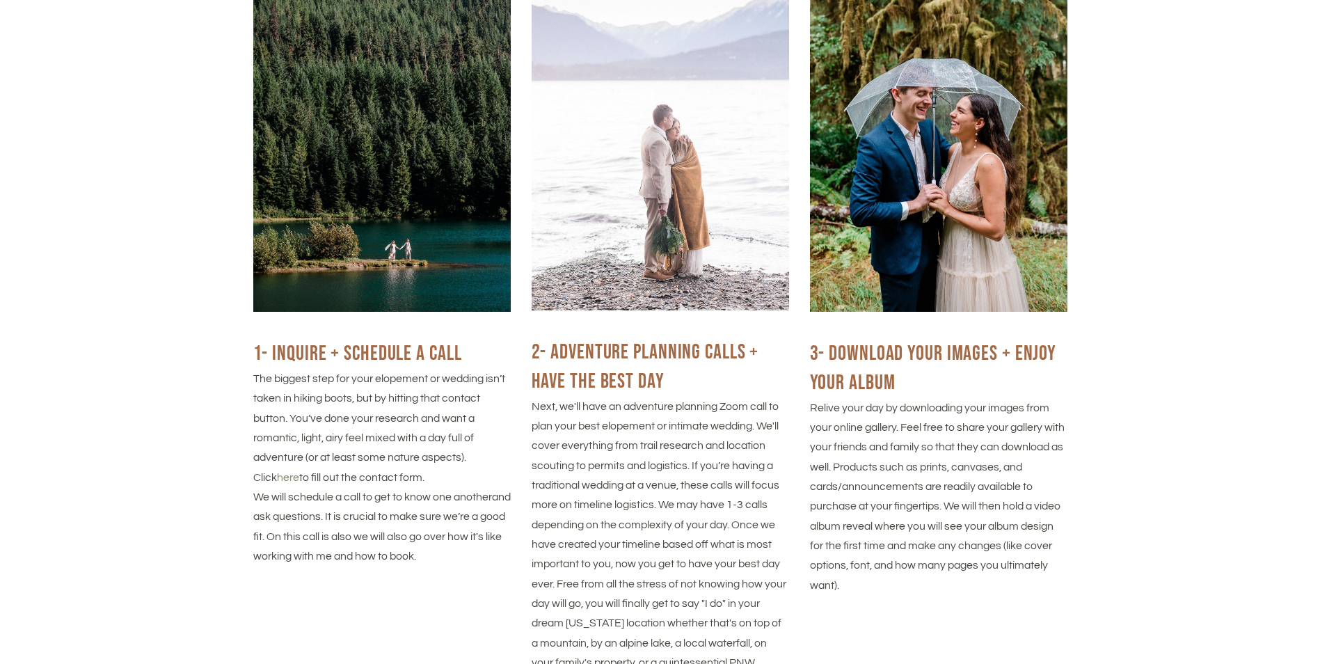
click at [447, 559] on p "We will schedule a call to get to know one another and ask questions. It is cru…" at bounding box center [382, 526] width 258 height 79
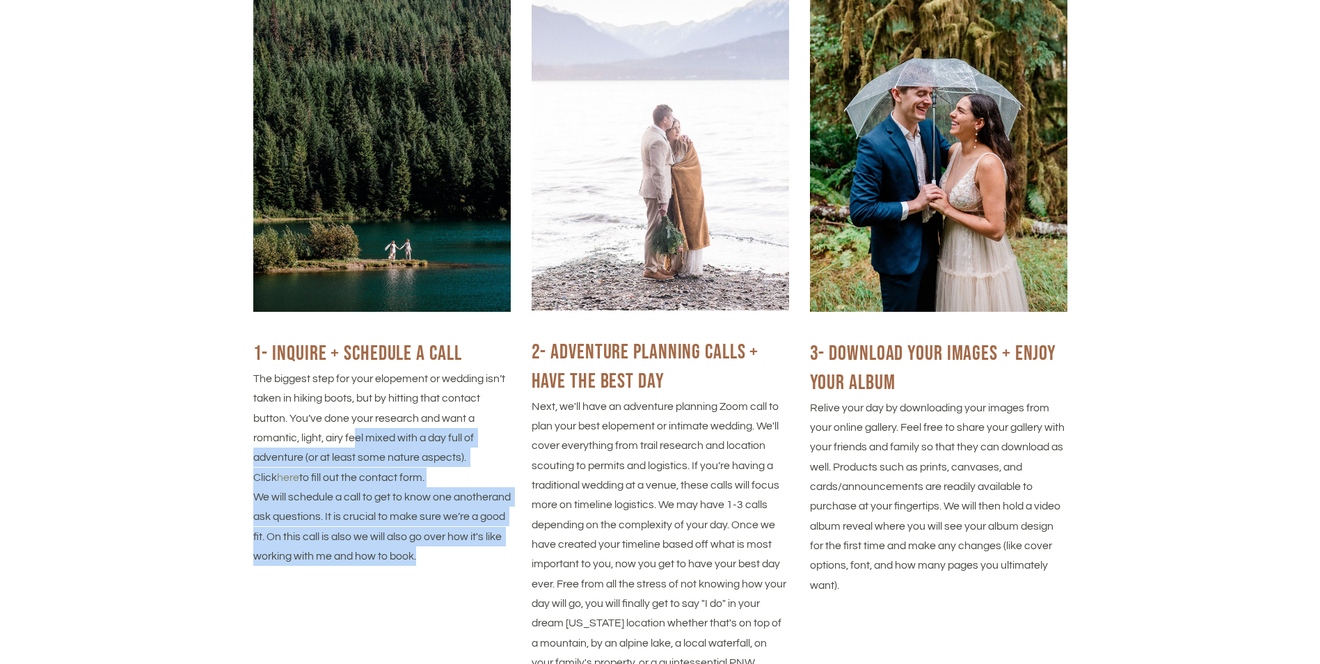
drag, startPoint x: 442, startPoint y: 509, endPoint x: 354, endPoint y: 437, distance: 113.7
click at [354, 437] on div "1- INQUIRE + Schedule a Call The biggest step for your elopement or wedding isn…" at bounding box center [382, 453] width 258 height 226
drag, startPoint x: 354, startPoint y: 437, endPoint x: 292, endPoint y: 466, distance: 68.8
click at [292, 466] on p "The biggest step for your elopement or wedding isn’t taken in hiking boots, but…" at bounding box center [382, 428] width 258 height 118
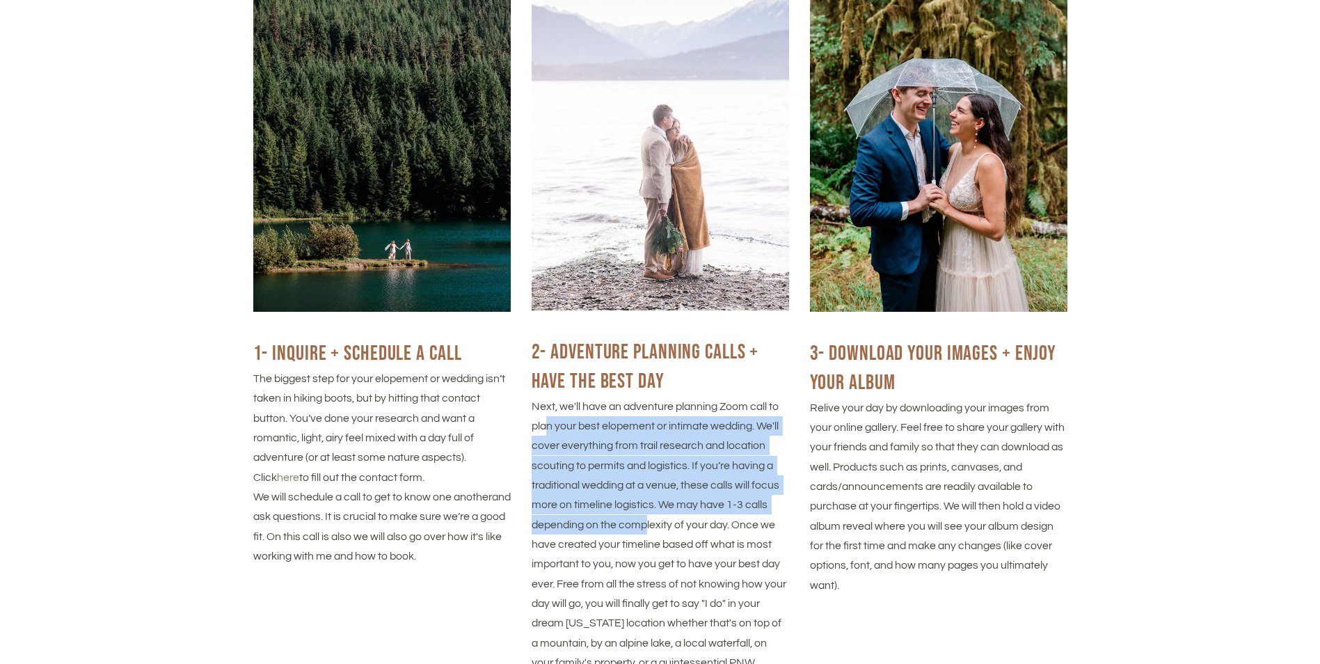
drag, startPoint x: 557, startPoint y: 418, endPoint x: 645, endPoint y: 520, distance: 134.7
click at [645, 520] on p "Next, we'll have an adventure planning Zoom call to plan your best elopement or…" at bounding box center [661, 545] width 258 height 296
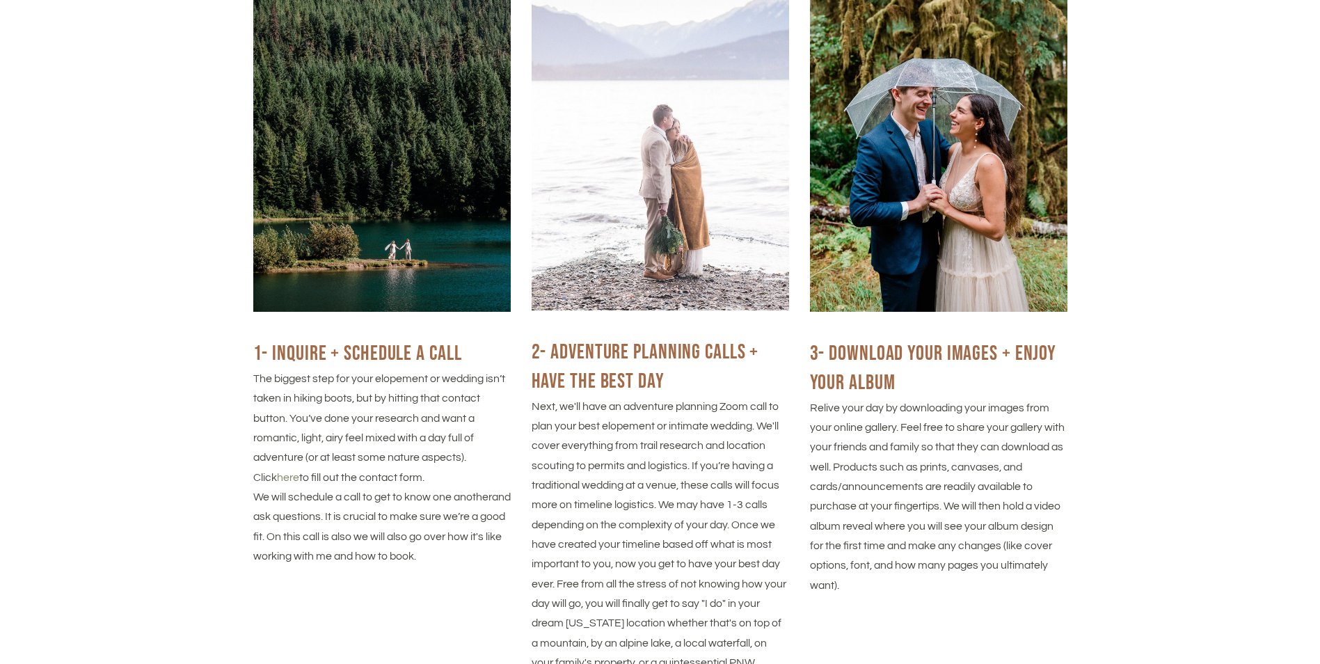
drag, startPoint x: 645, startPoint y: 520, endPoint x: 662, endPoint y: 544, distance: 29.5
click at [663, 544] on span "e have created your timeline based off what is most important to you, now you g…" at bounding box center [660, 603] width 257 height 169
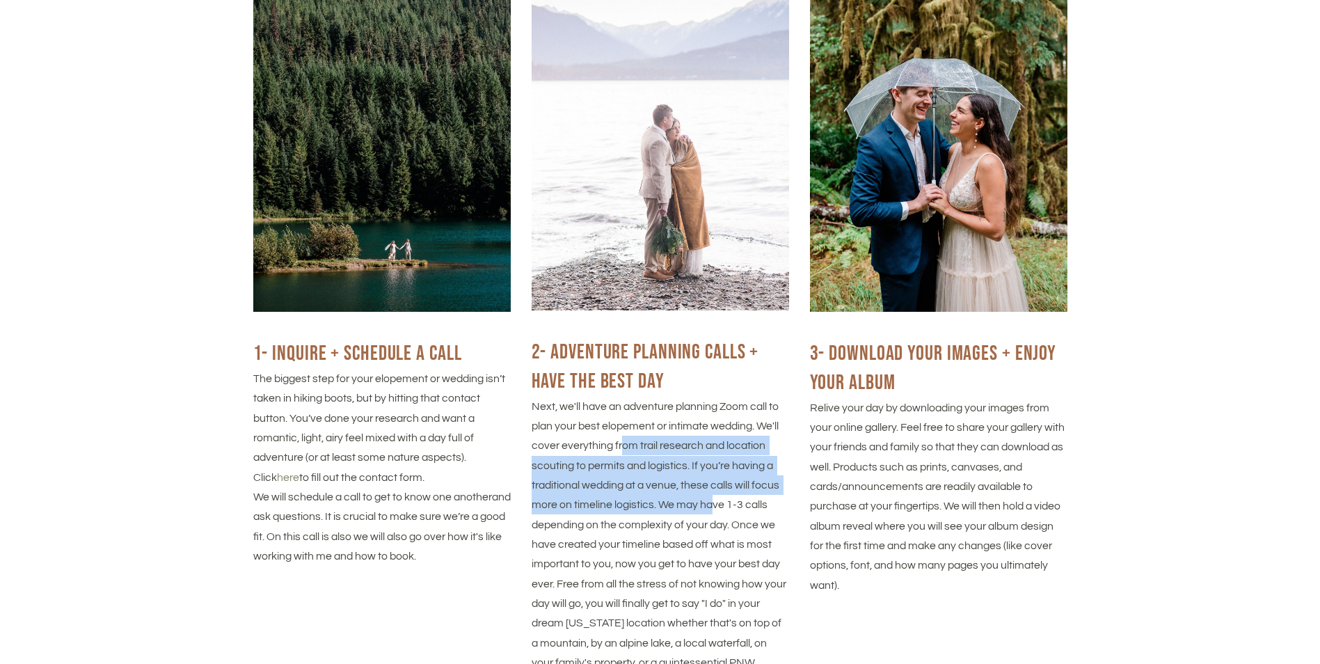
drag, startPoint x: 623, startPoint y: 451, endPoint x: 713, endPoint y: 496, distance: 101.2
click at [713, 496] on p "Next, we'll have an adventure planning Zoom call to plan your best elopement or…" at bounding box center [661, 545] width 258 height 296
drag, startPoint x: 713, startPoint y: 496, endPoint x: 709, endPoint y: 507, distance: 11.9
click at [709, 507] on p "Next, we'll have an adventure planning Zoom call to plan your best elopement or…" at bounding box center [661, 545] width 258 height 296
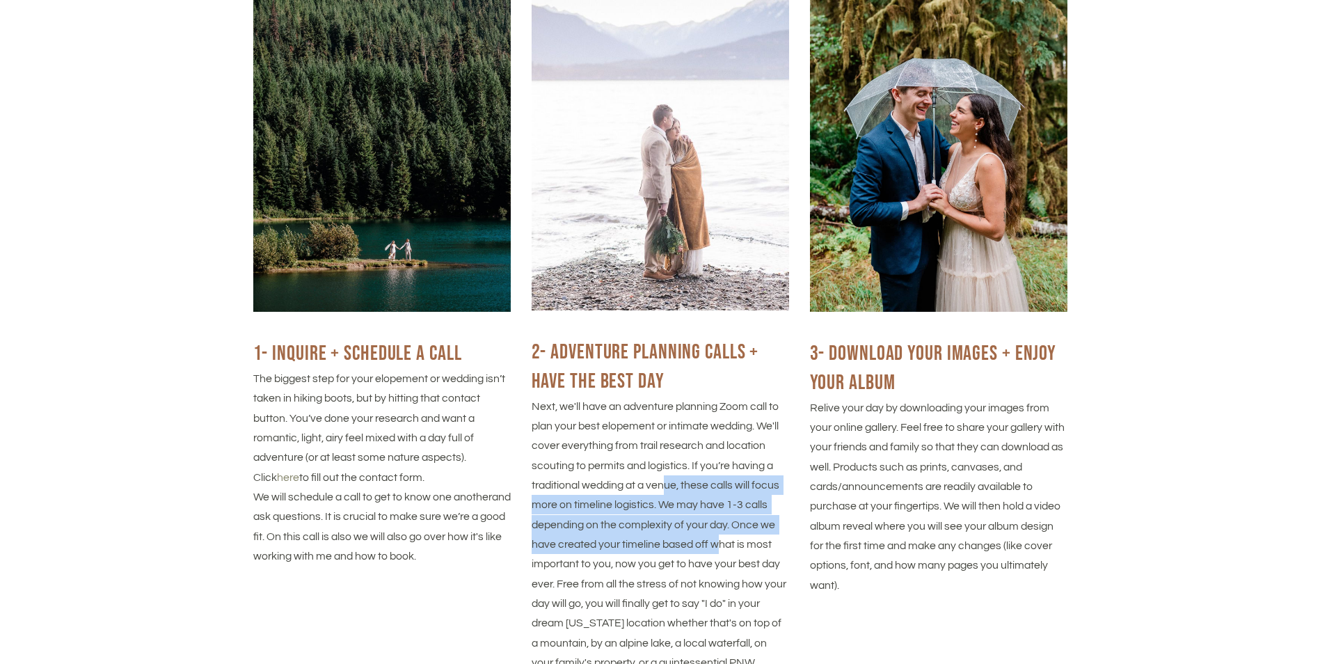
drag, startPoint x: 683, startPoint y: 494, endPoint x: 720, endPoint y: 539, distance: 57.8
click at [720, 539] on p "Next, we'll have an adventure planning Zoom call to plan your best elopement or…" at bounding box center [661, 545] width 258 height 296
drag, startPoint x: 720, startPoint y: 539, endPoint x: 666, endPoint y: 541, distance: 53.7
click at [678, 547] on span "e have created your timeline based off what is most important to you, now you g…" at bounding box center [660, 603] width 257 height 169
drag, startPoint x: 638, startPoint y: 515, endPoint x: 692, endPoint y: 555, distance: 67.2
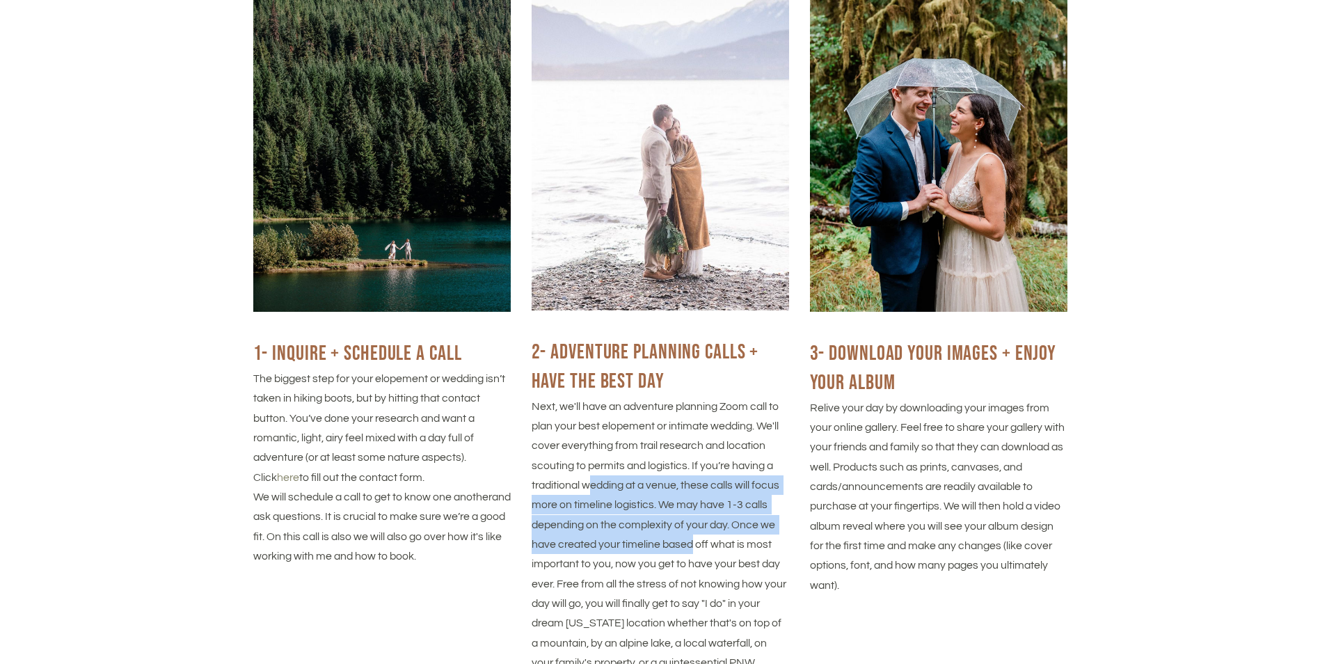
click at [692, 555] on p "Next, we'll have an adventure planning Zoom call to plan your best elopement or…" at bounding box center [661, 545] width 258 height 296
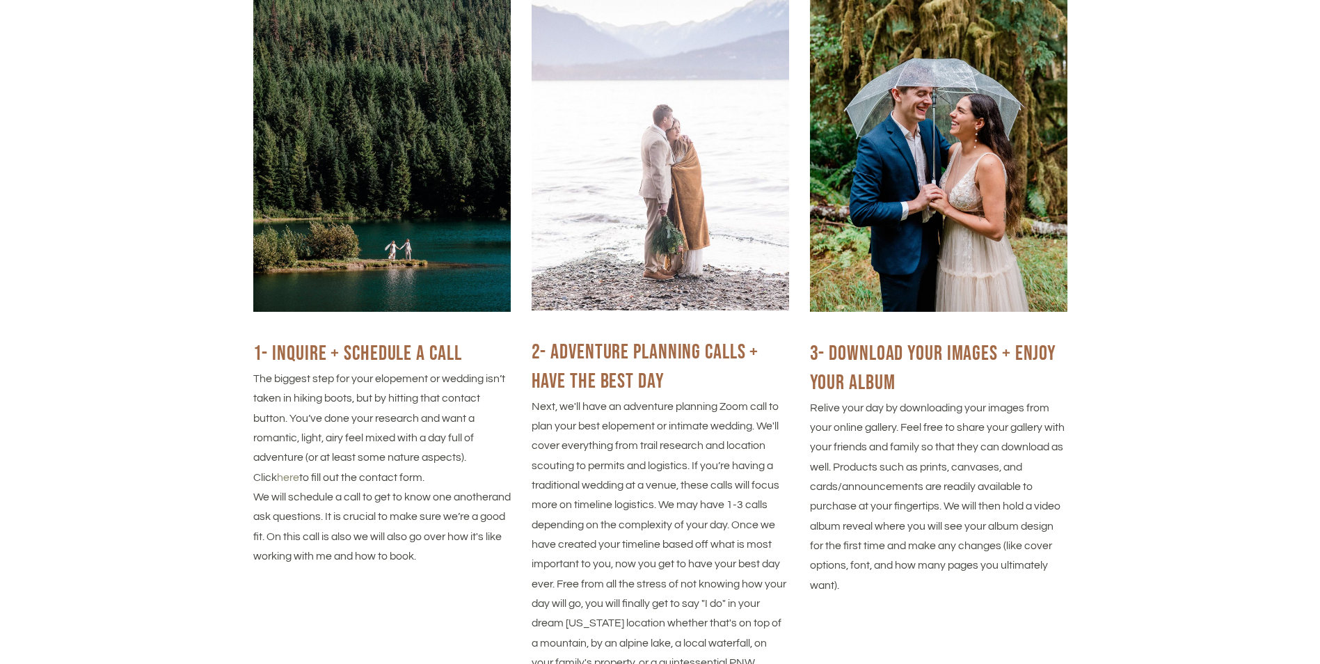
drag, startPoint x: 692, startPoint y: 555, endPoint x: 643, endPoint y: 563, distance: 49.4
click at [647, 564] on span "e have created your timeline based off what is most important to you, now you g…" at bounding box center [660, 603] width 257 height 169
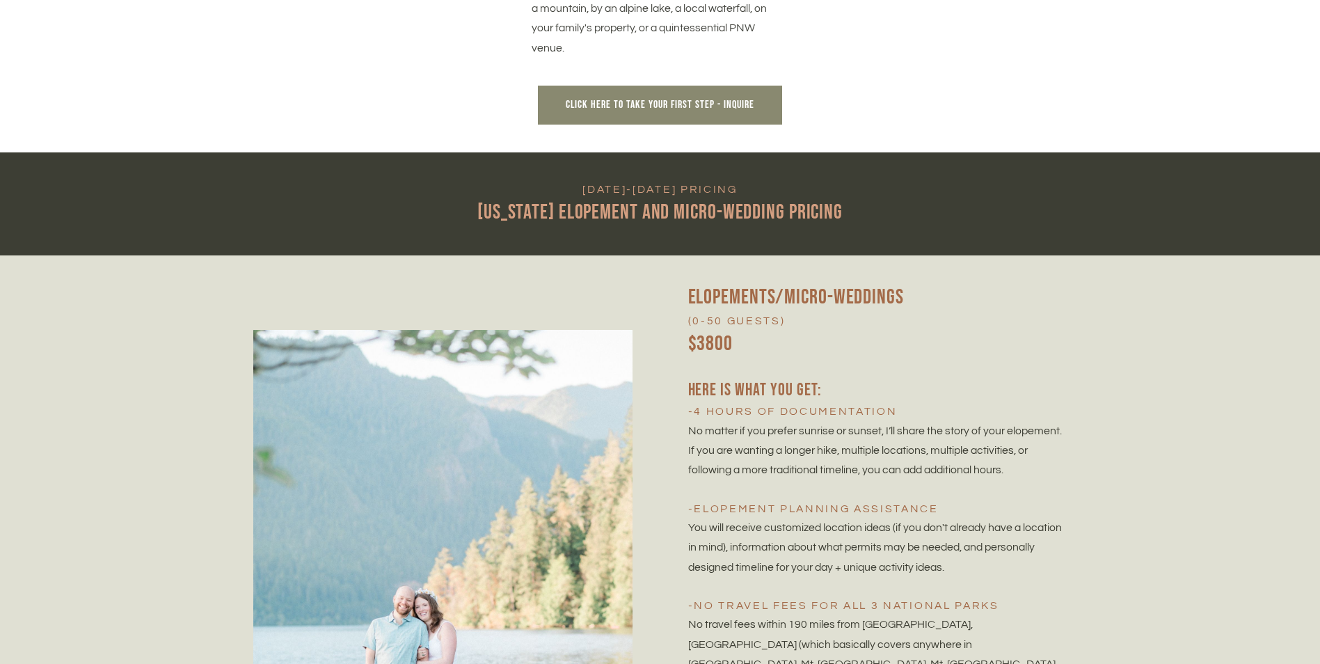
scroll to position [2923, 0]
